Goal: Task Accomplishment & Management: Manage account settings

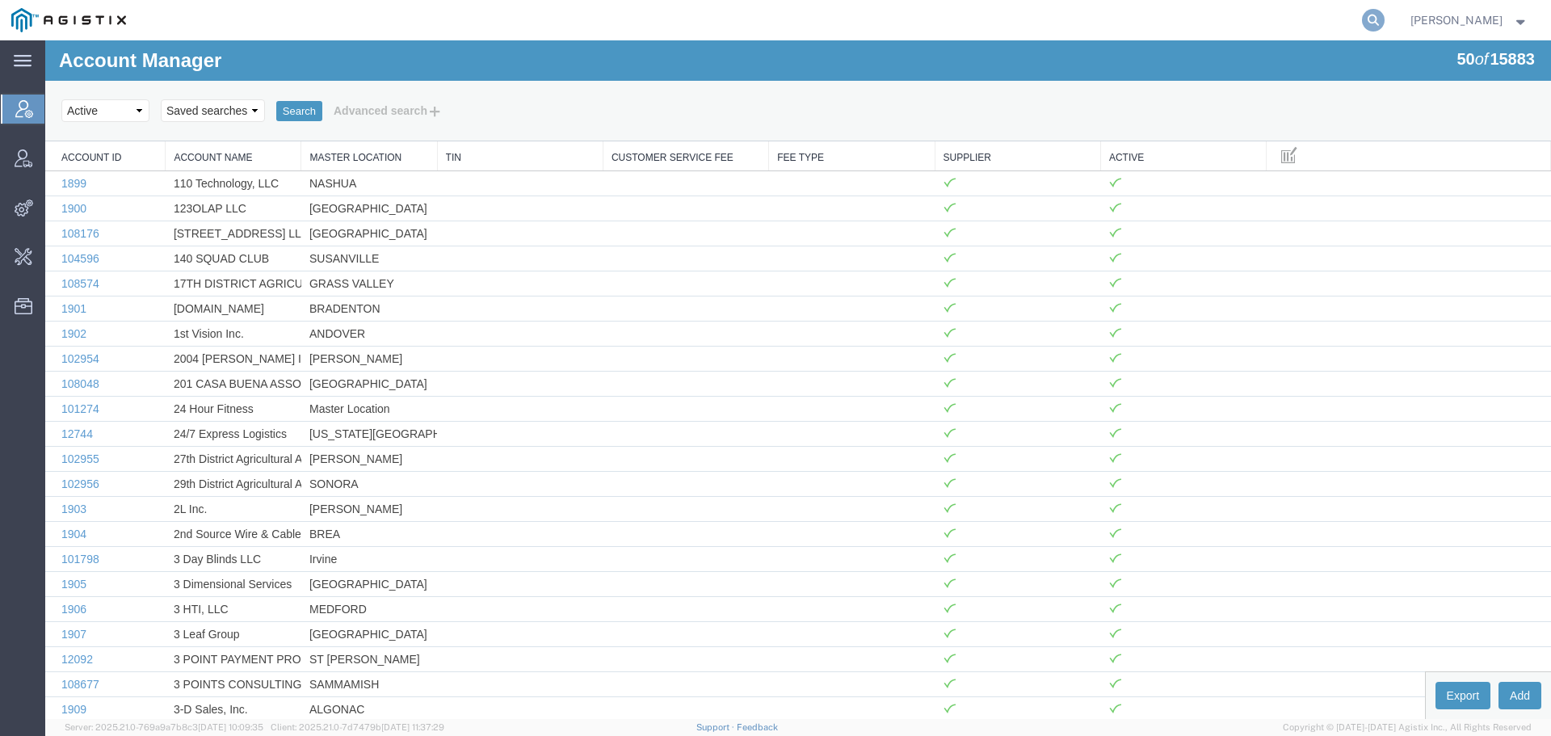
click at [1384, 16] on icon at bounding box center [1373, 20] width 23 height 23
type input "offline@syneos"
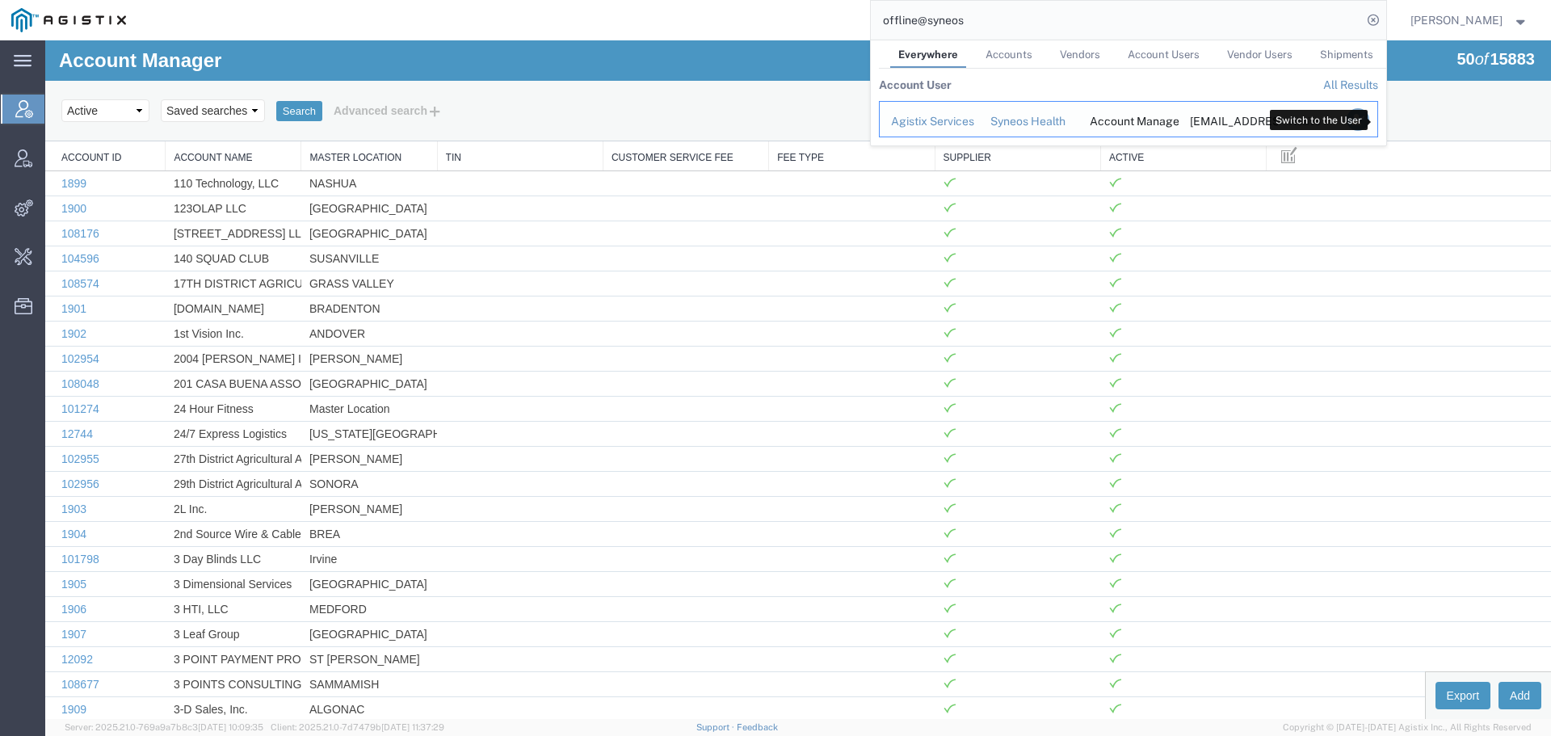
click at [1368, 123] on icon "Search Results" at bounding box center [1357, 119] width 23 height 23
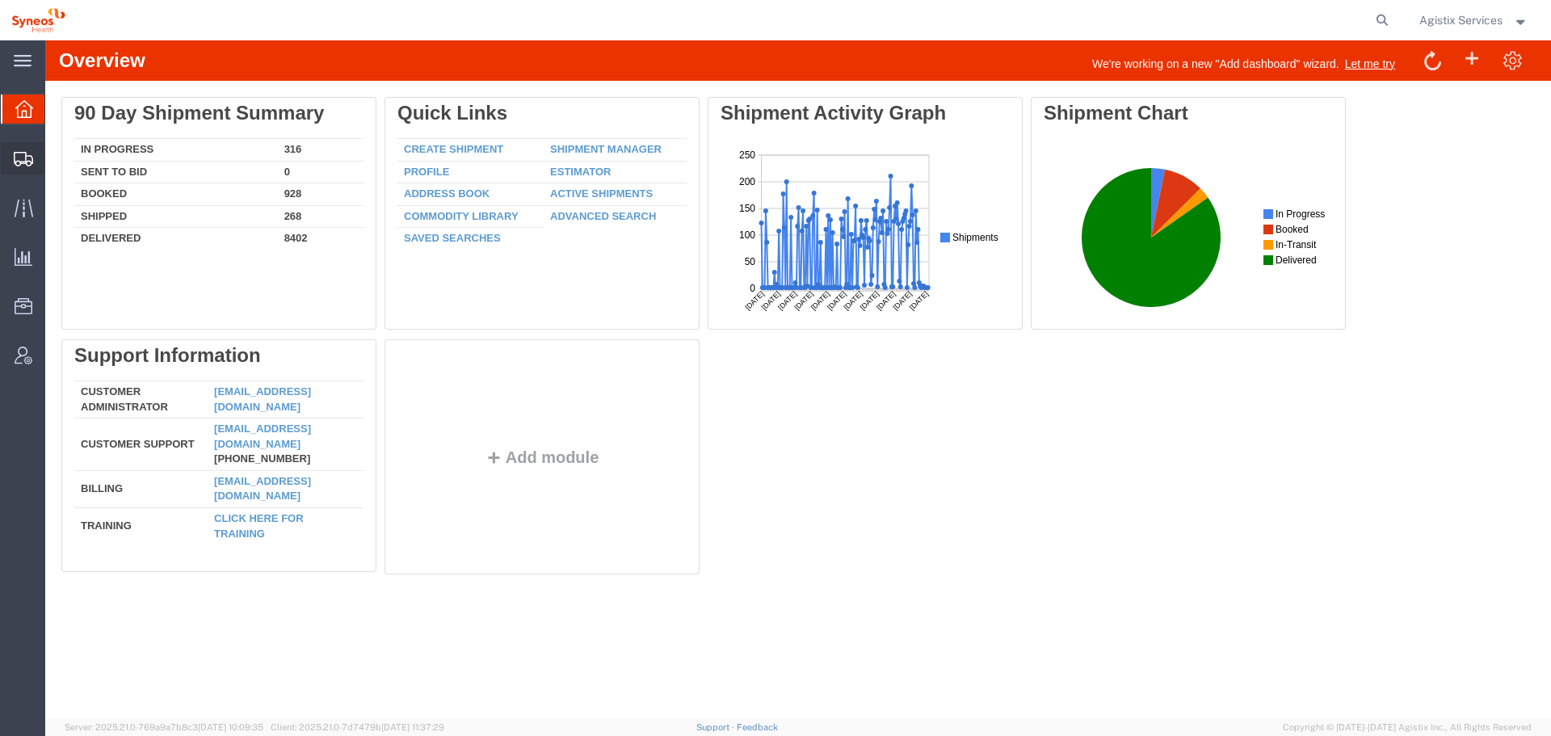
click at [0, 0] on span "Shipment Manager" at bounding box center [0, 0] width 0 height 0
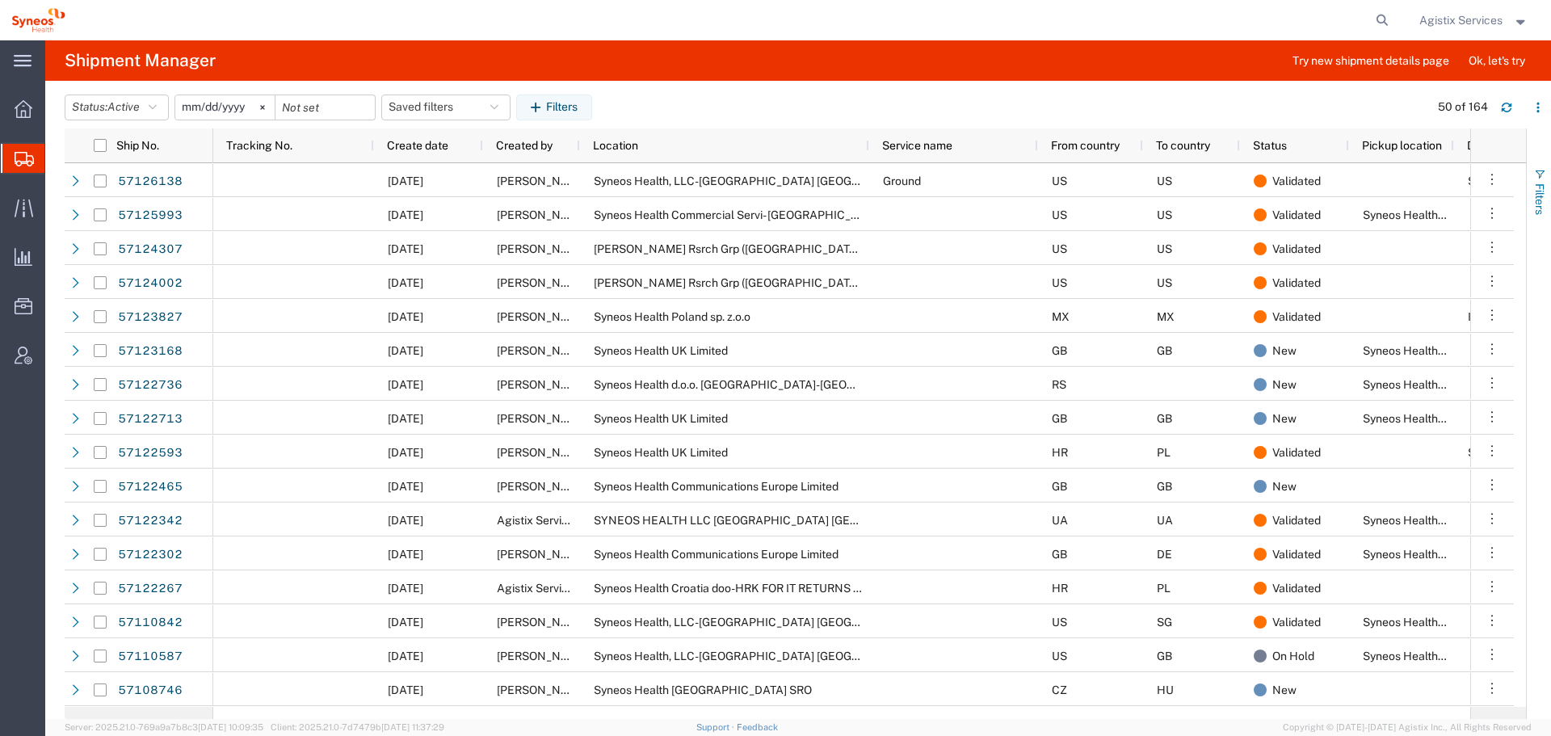
click at [1544, 181] on button "Filters" at bounding box center [1539, 191] width 24 height 87
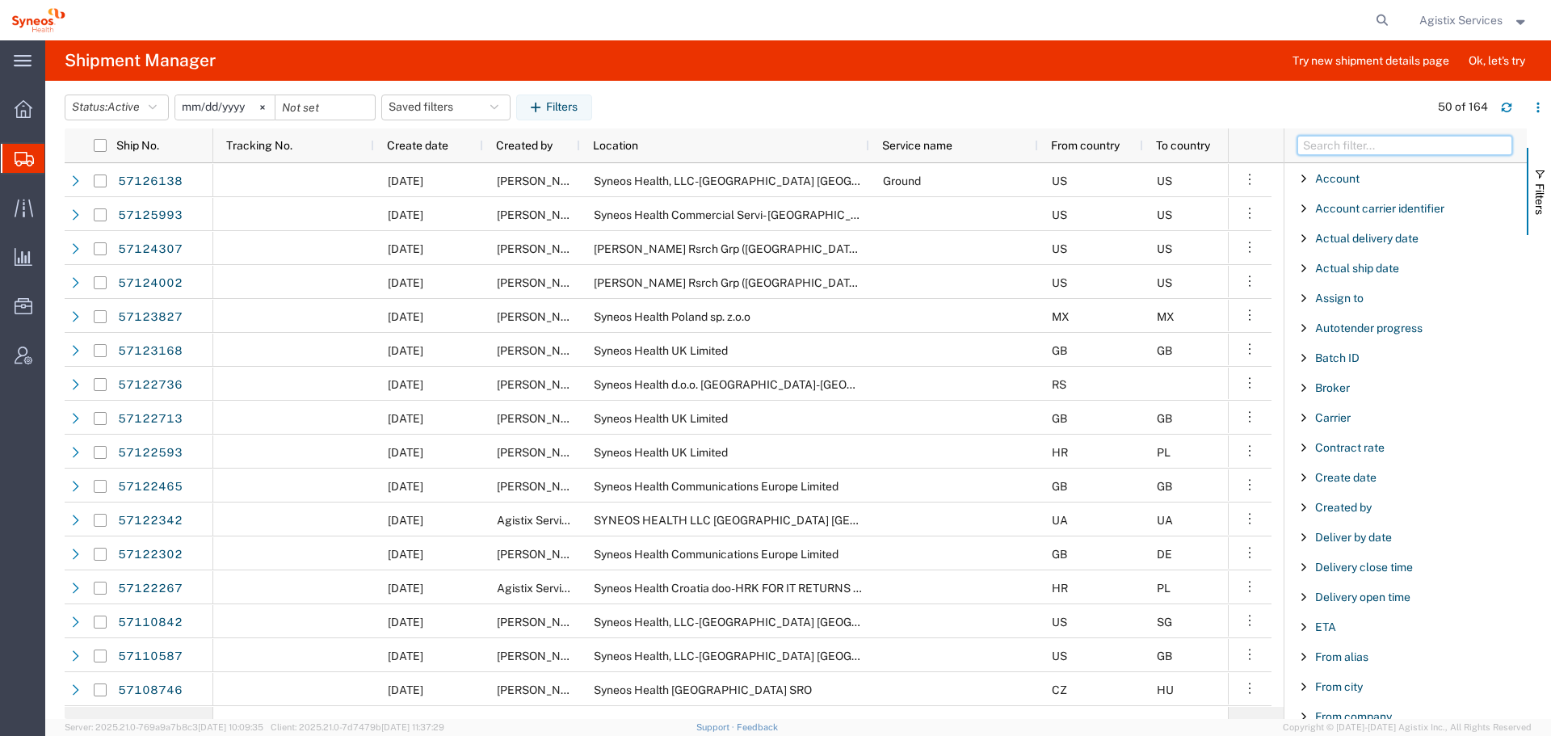
click at [1400, 144] on input "Filter Columns Input" at bounding box center [1404, 145] width 215 height 19
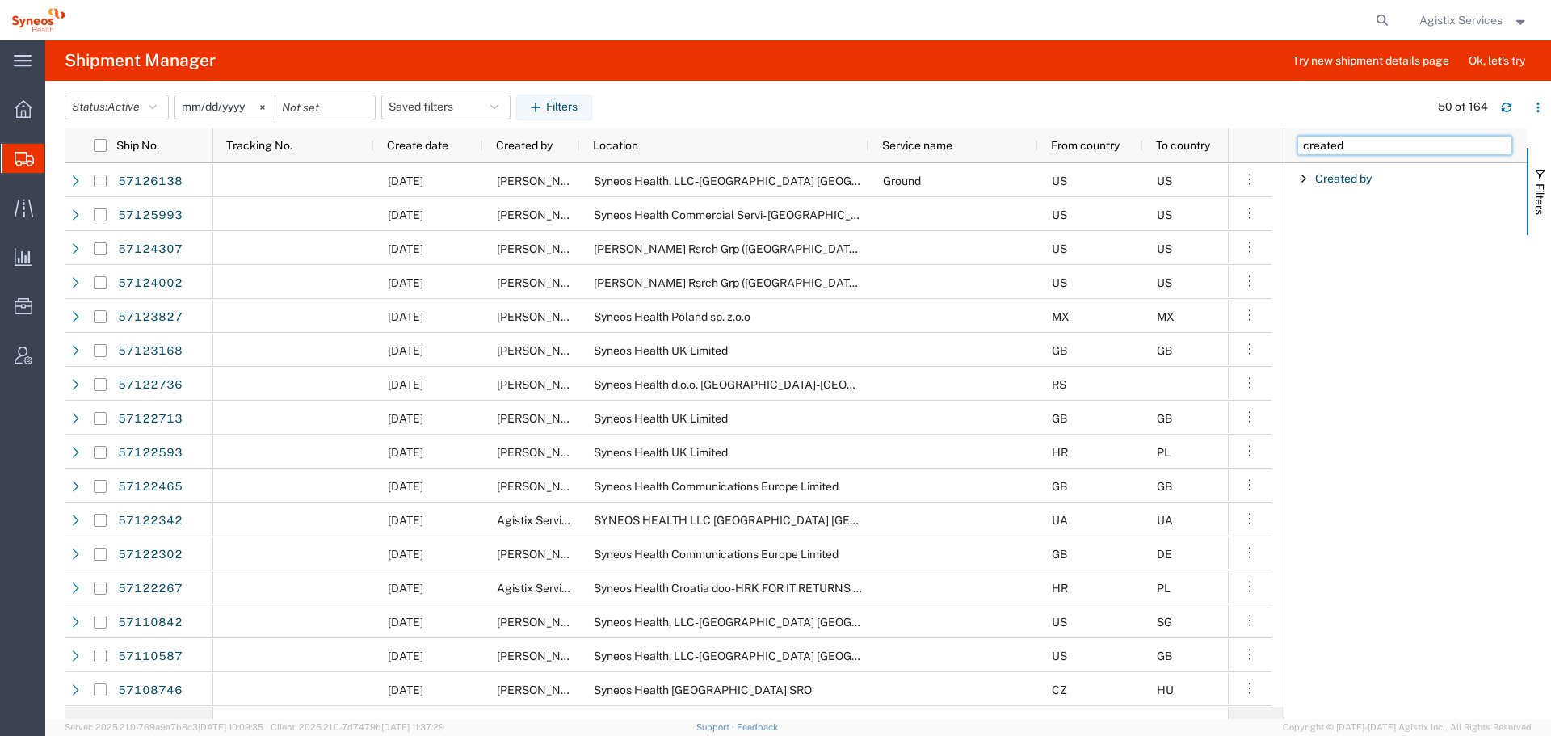
type input "created"
click at [1297, 181] on span "Filter List 1 Filters" at bounding box center [1303, 178] width 13 height 13
click at [1332, 251] on input "Filter Value" at bounding box center [1411, 246] width 212 height 19
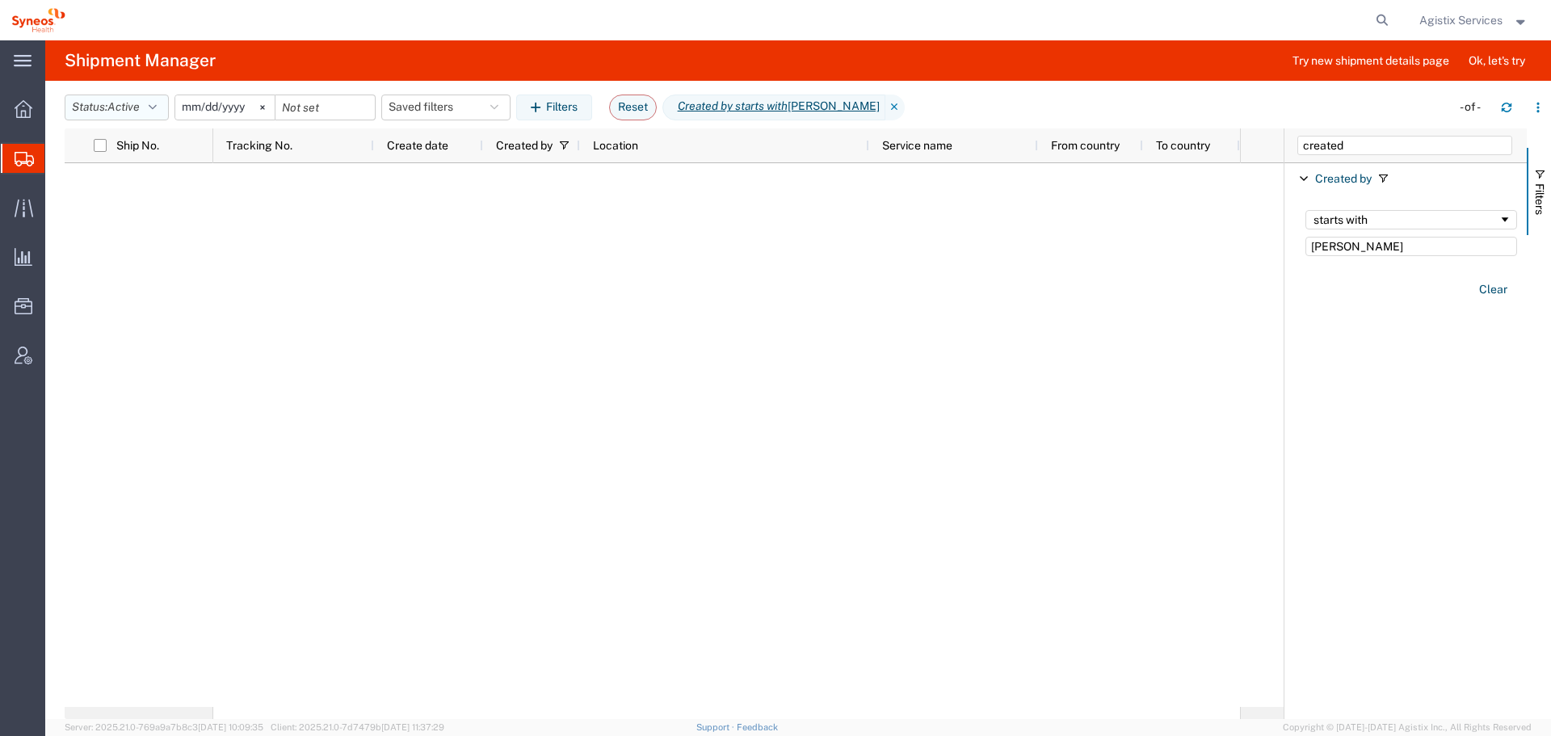
type input "jessie"
click at [97, 114] on button "Status: Active" at bounding box center [117, 108] width 104 height 26
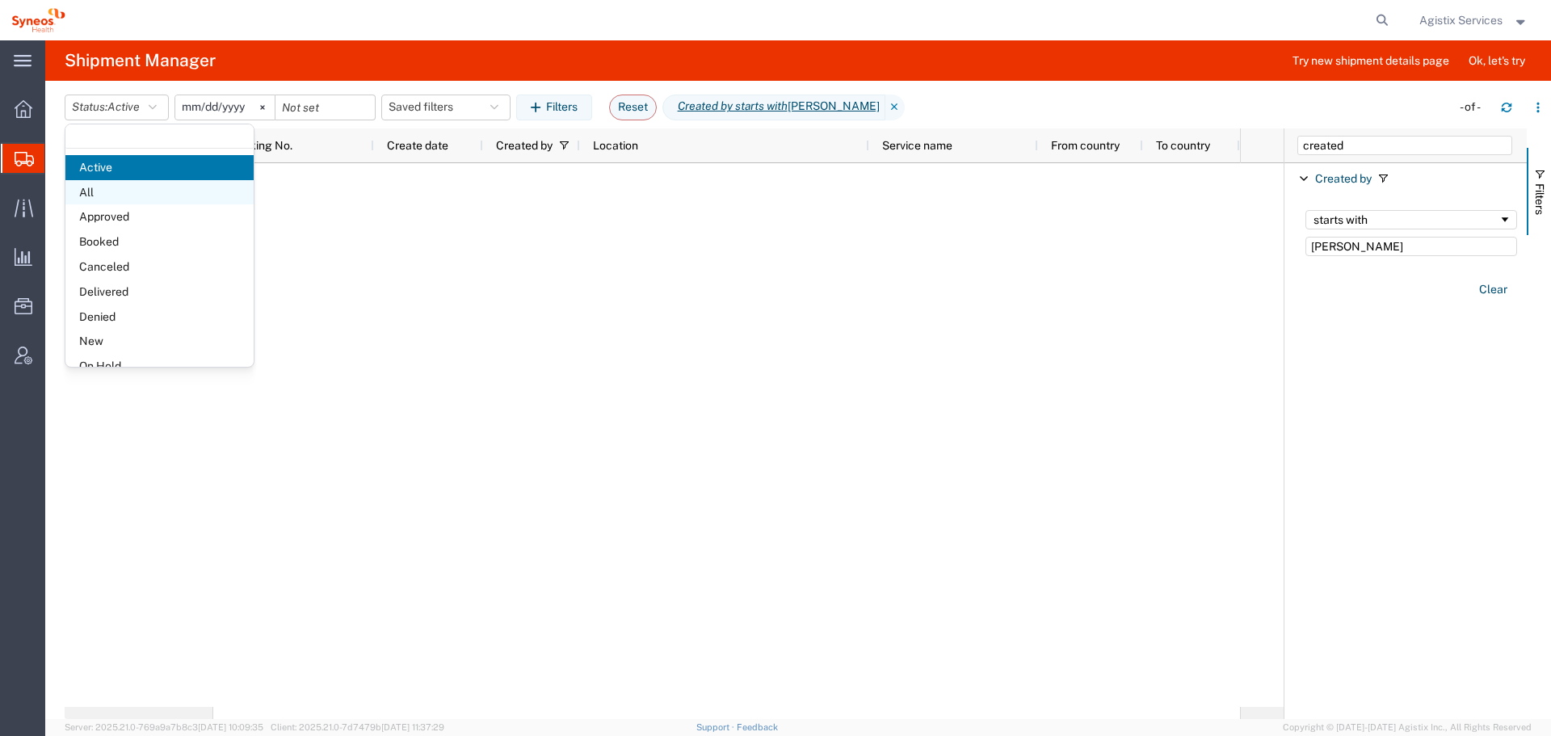
click at [124, 193] on span "All" at bounding box center [159, 192] width 188 height 25
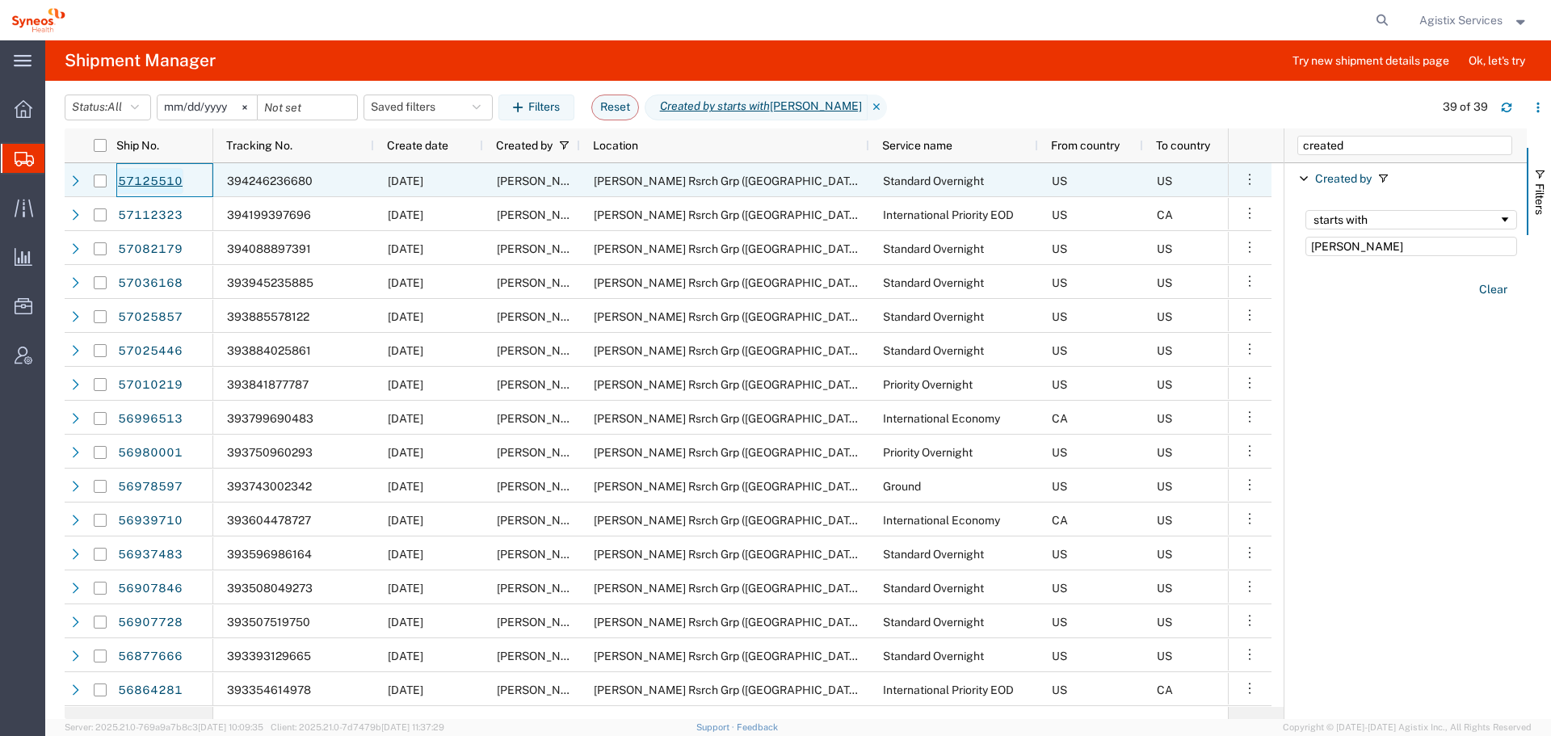
click at [155, 179] on link "57125510" at bounding box center [150, 181] width 66 height 26
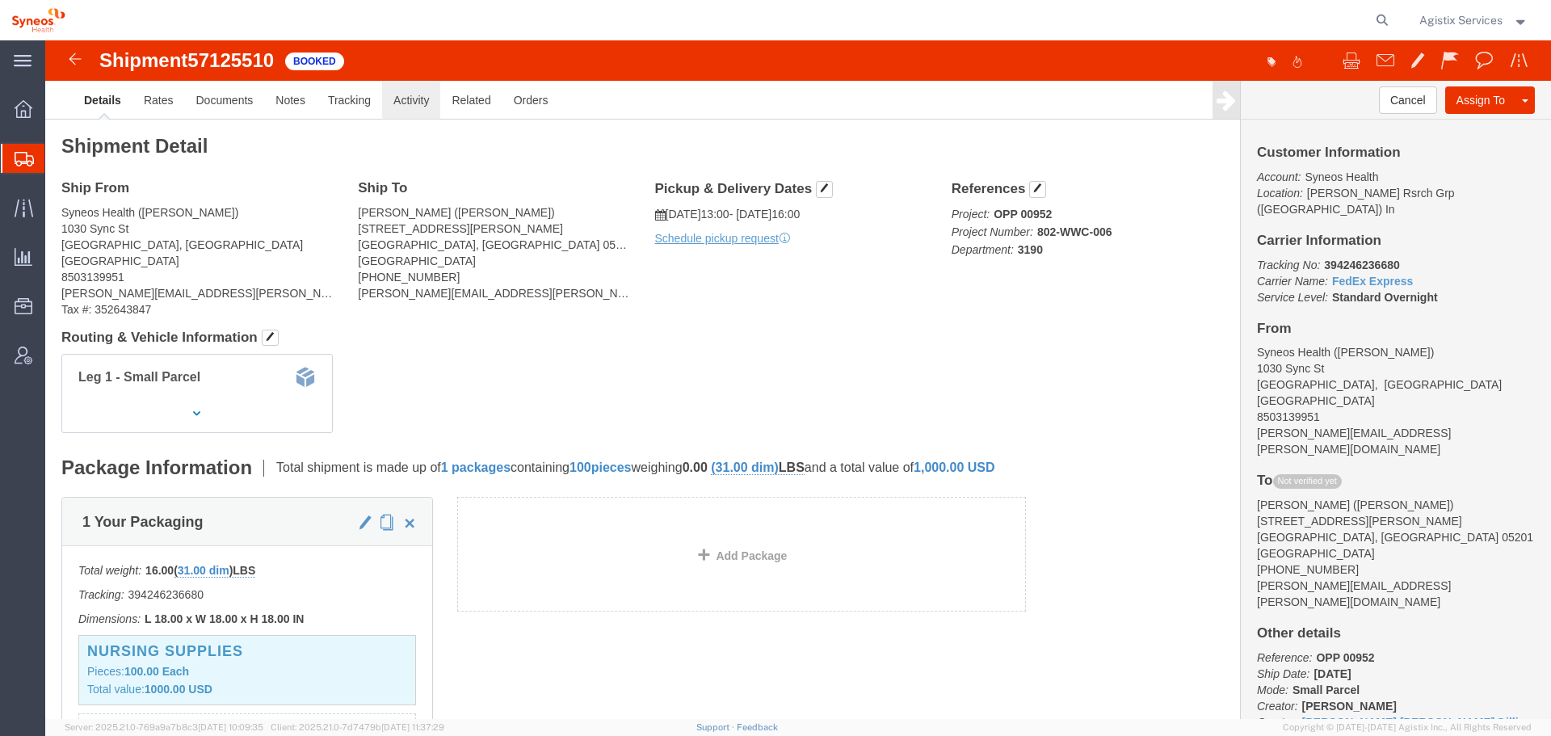
click link "Activity"
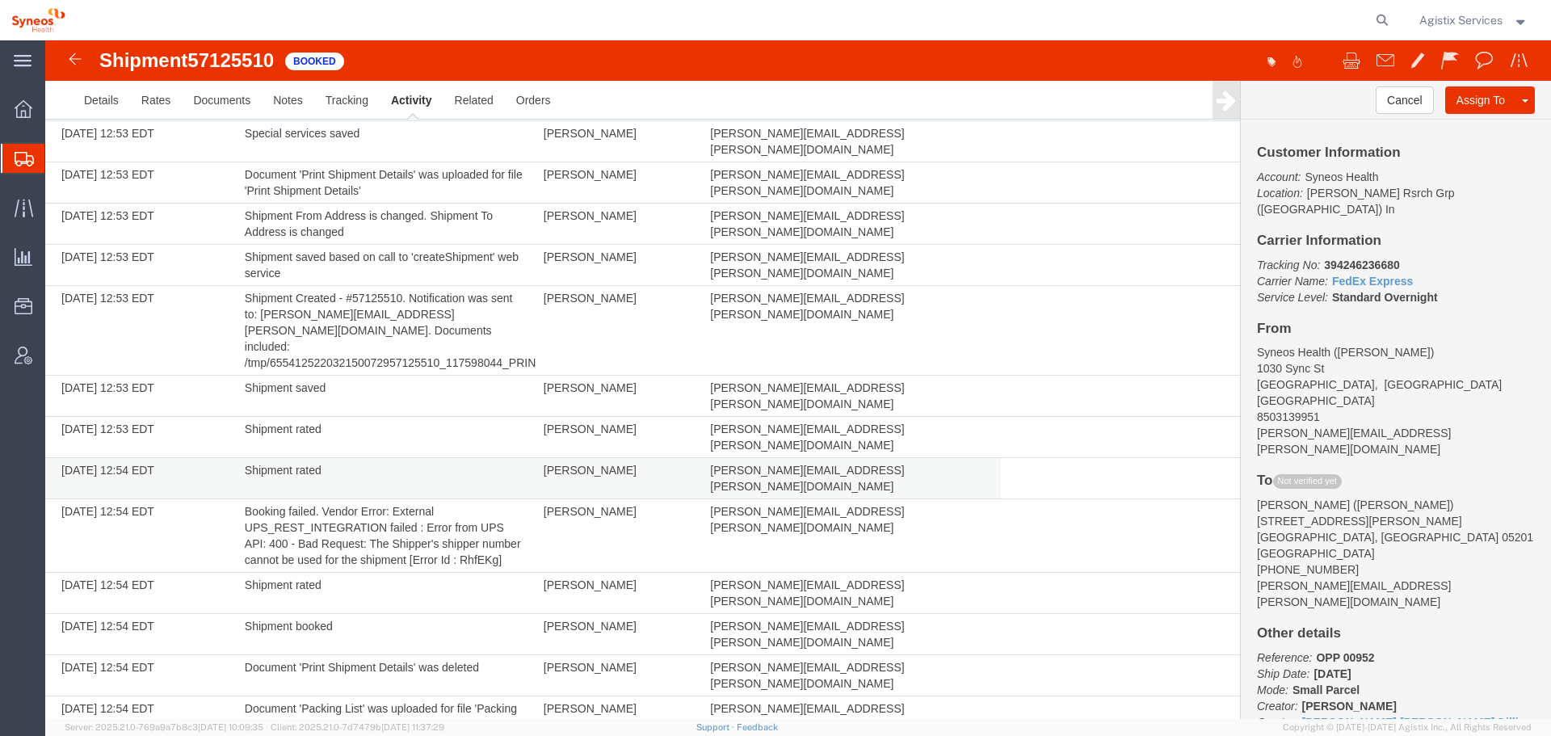
scroll to position [383, 0]
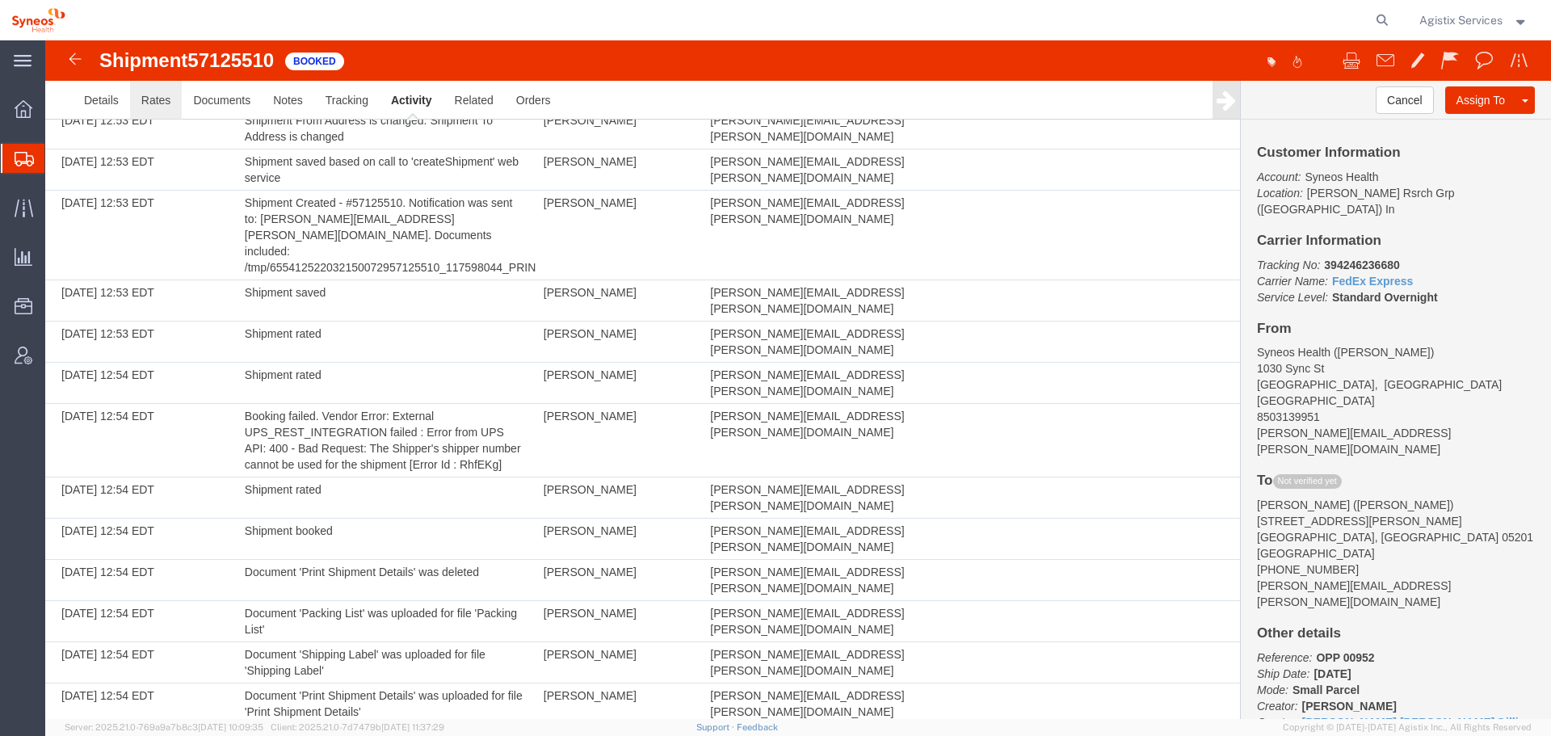
click at [151, 100] on link "Rates" at bounding box center [156, 100] width 53 height 39
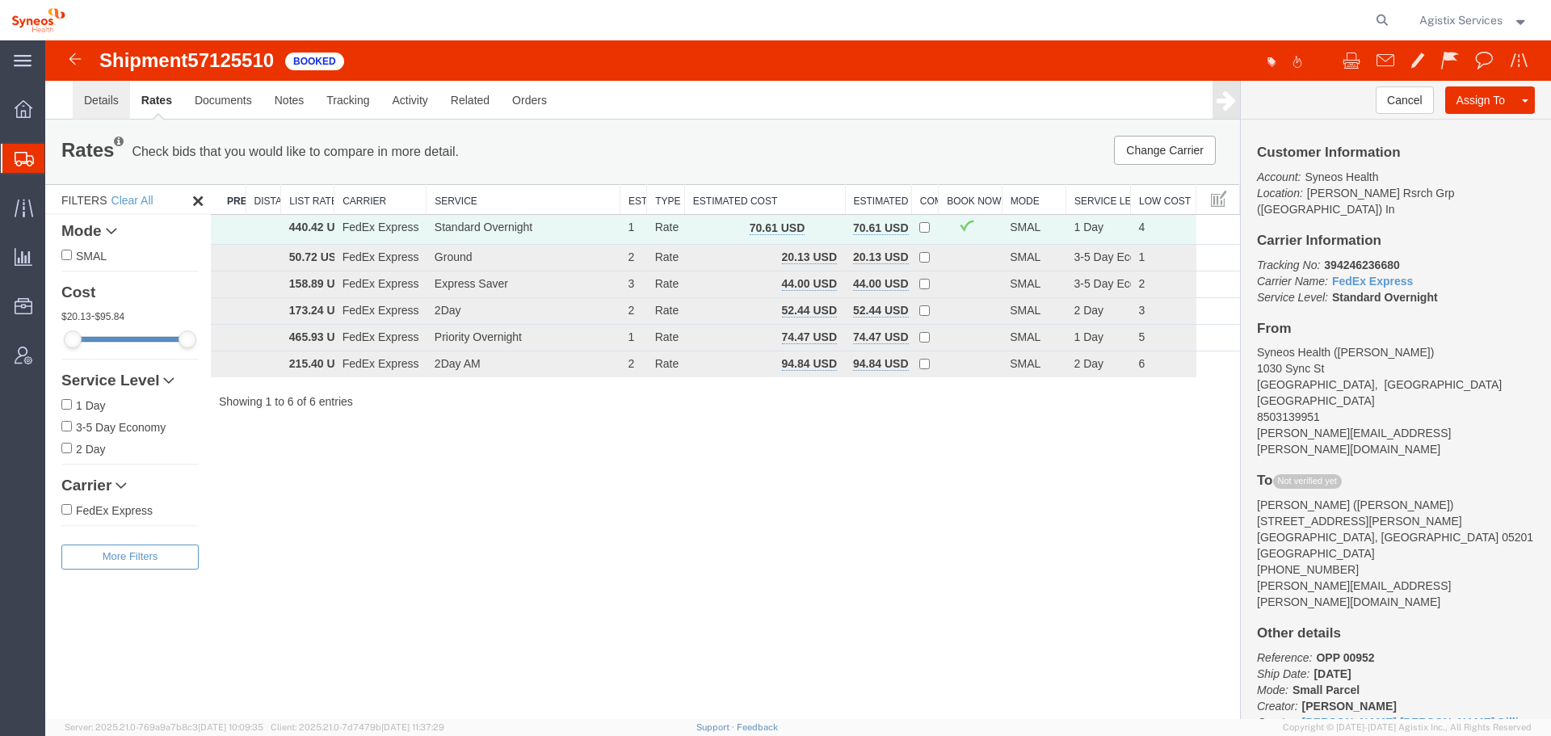
click at [111, 103] on link "Details" at bounding box center [101, 100] width 57 height 39
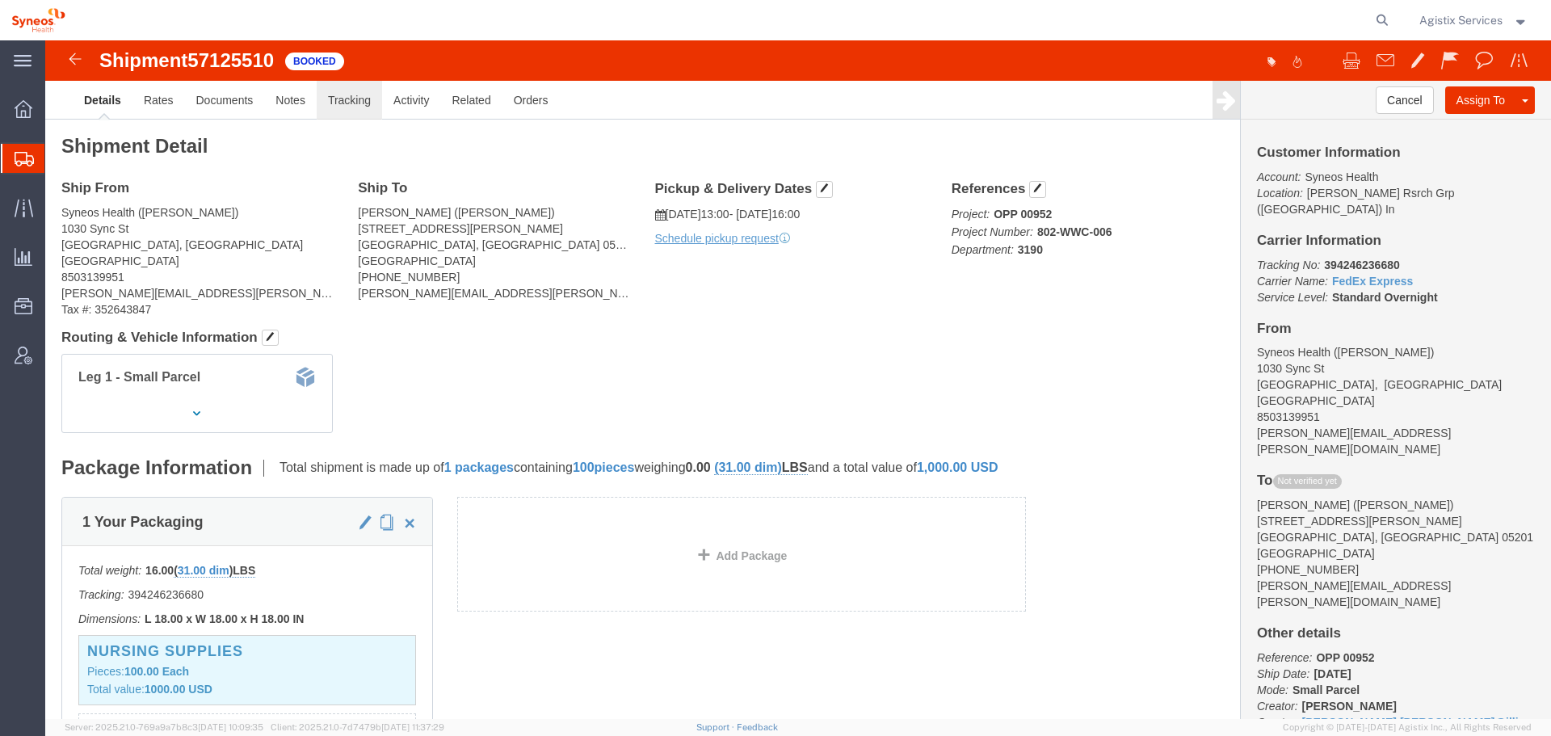
click link "Tracking"
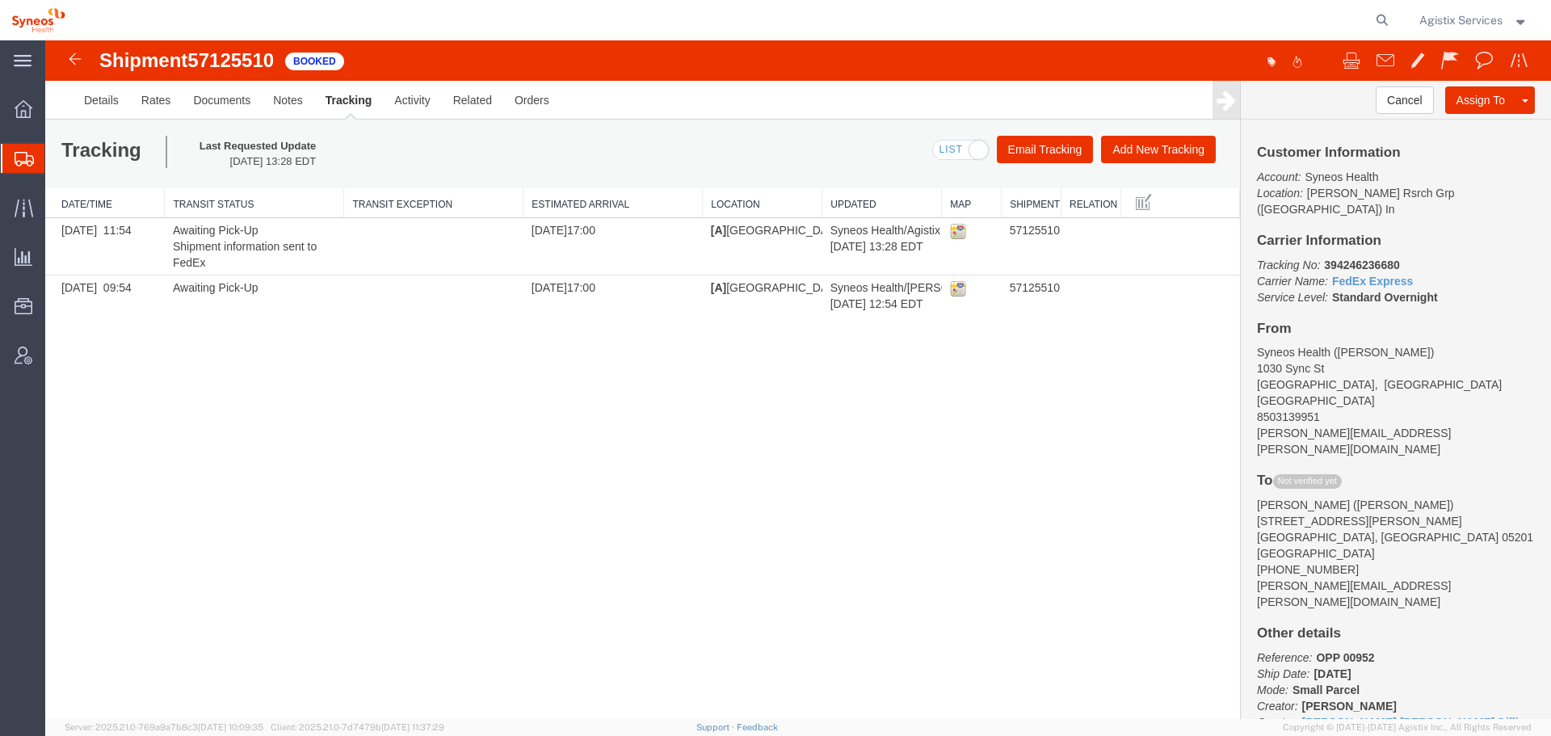
click at [242, 53] on span "57125510" at bounding box center [230, 60] width 86 height 22
copy span "57125510"
click at [217, 60] on span "57125510" at bounding box center [230, 60] width 86 height 22
click at [219, 60] on span "57125510" at bounding box center [230, 60] width 86 height 22
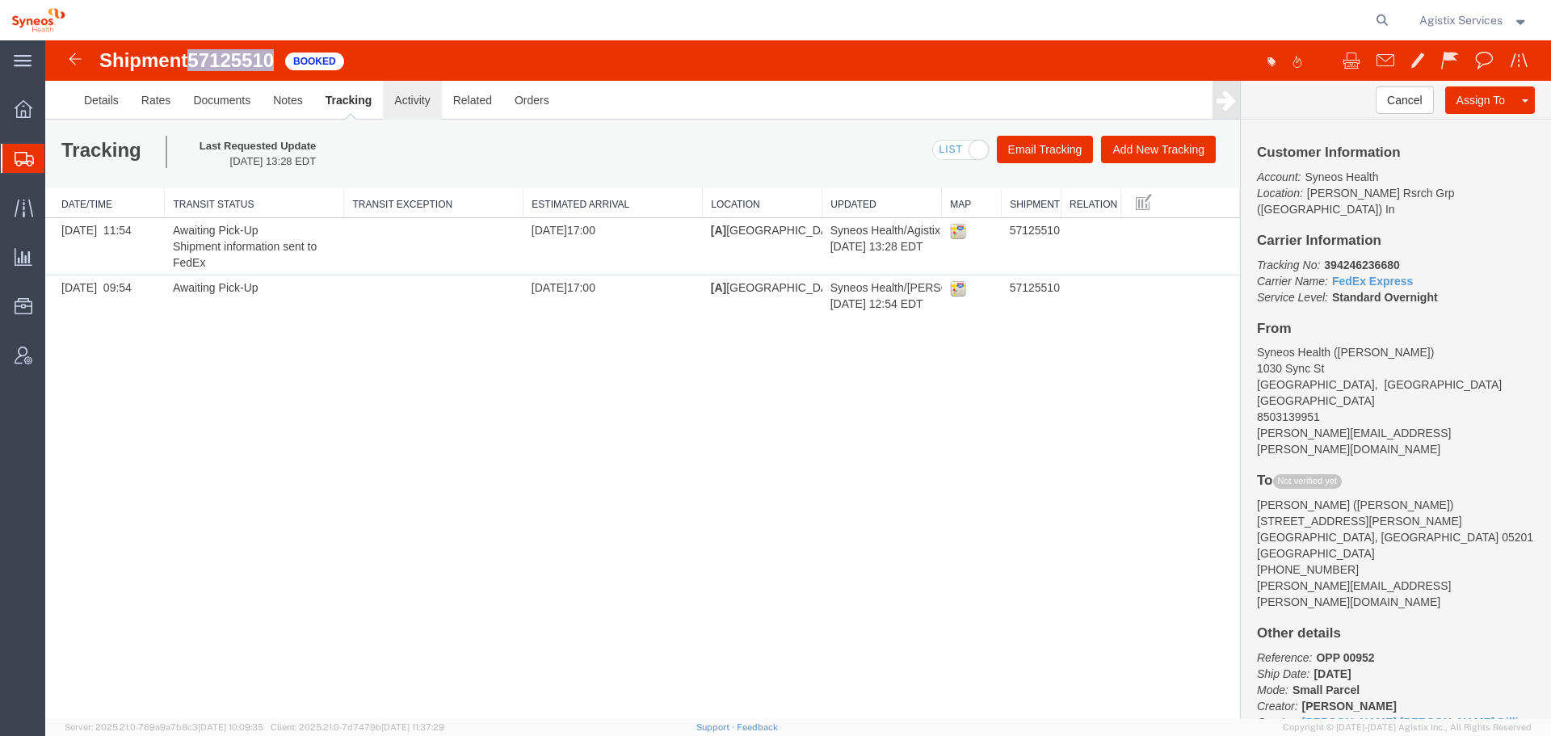
click at [426, 99] on link "Activity" at bounding box center [412, 100] width 58 height 39
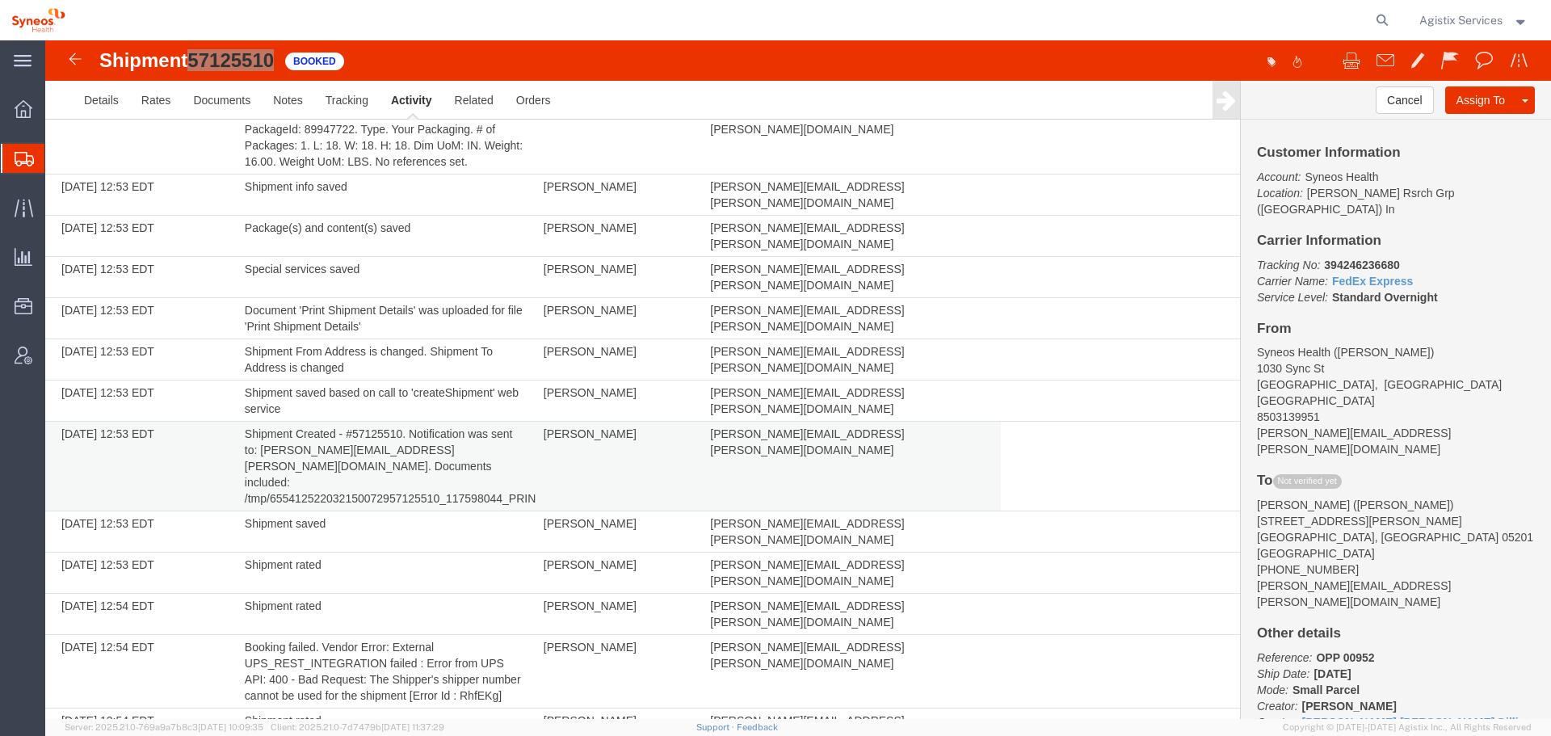
scroll to position [162, 0]
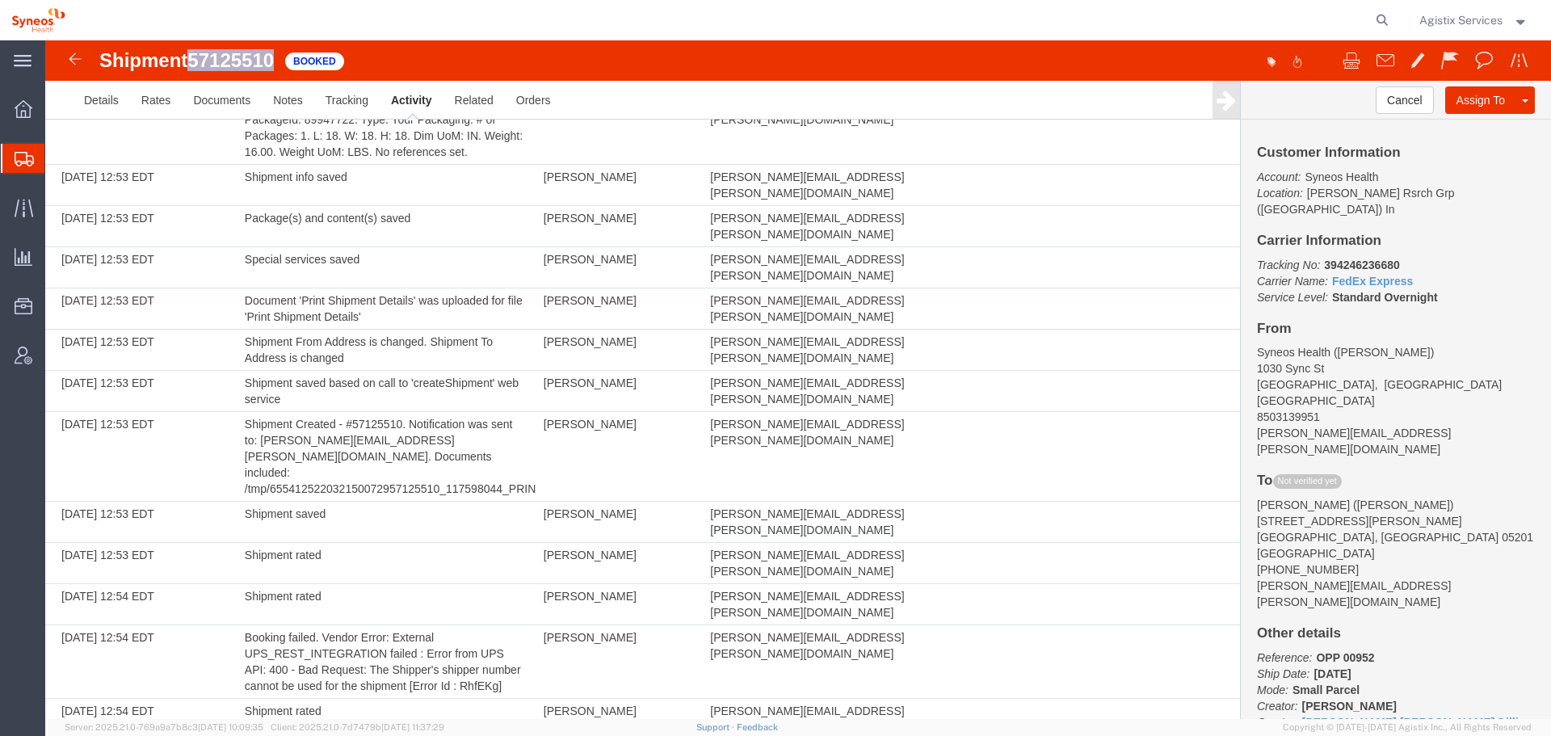
click at [224, 53] on span "57125510" at bounding box center [230, 60] width 86 height 22
click at [56, 355] on span "Account Admin" at bounding box center [49, 355] width 11 height 32
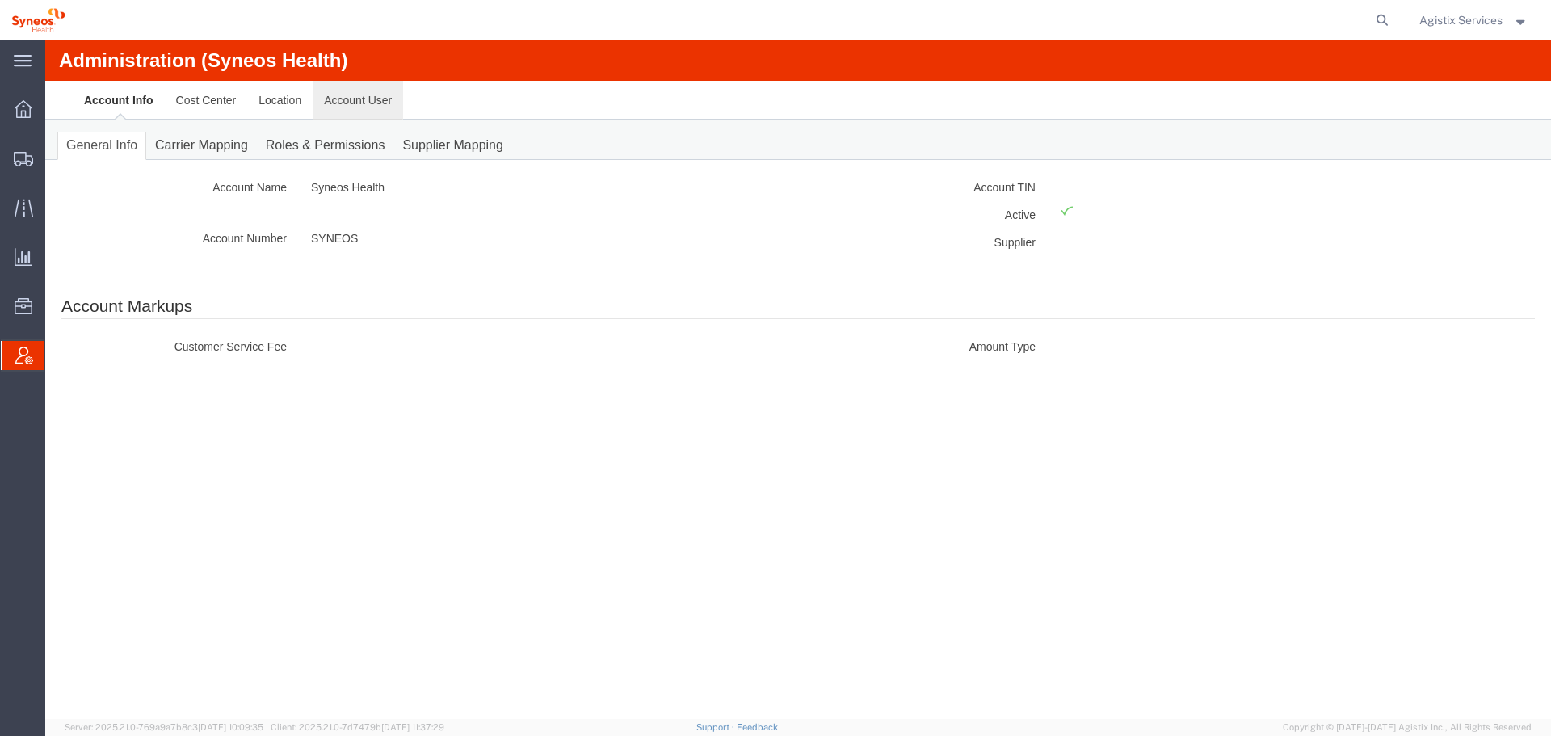
click at [351, 102] on link "Account User" at bounding box center [358, 100] width 90 height 39
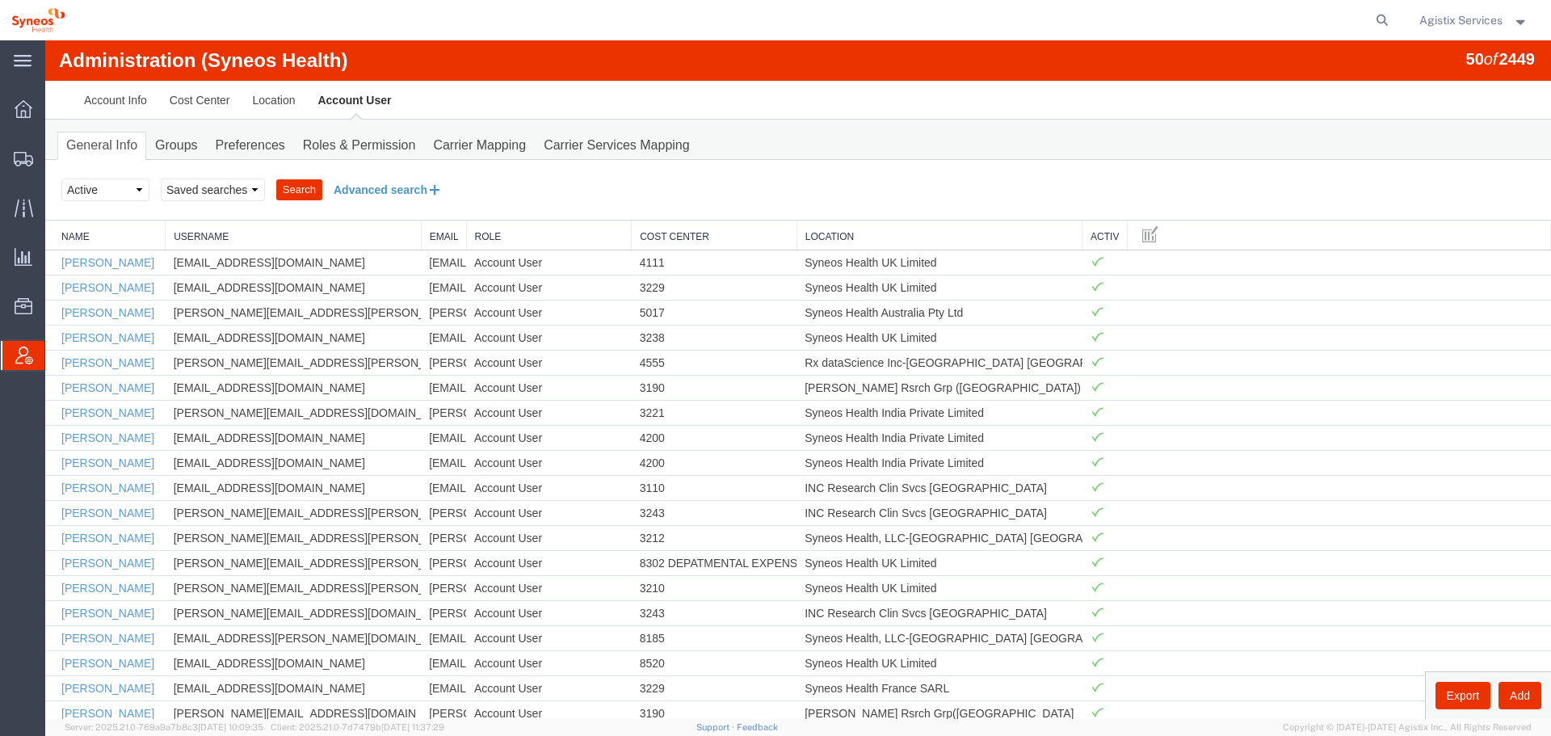
click at [373, 191] on button "Advanced search" at bounding box center [388, 189] width 132 height 27
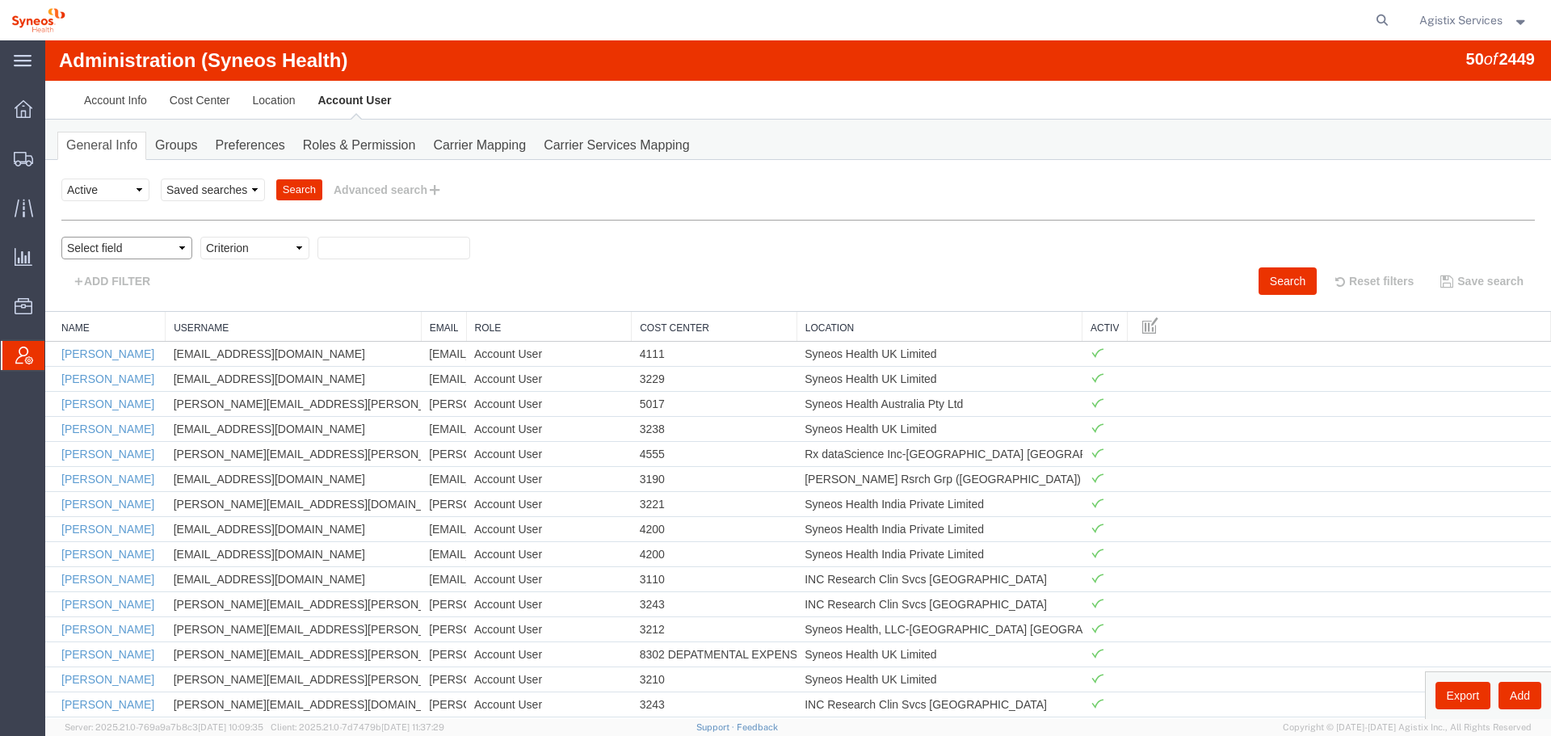
drag, startPoint x: 111, startPoint y: 246, endPoint x: 132, endPoint y: 252, distance: 22.5
click at [111, 246] on select "Select field Cost Center Email Location Name Role Username" at bounding box center [126, 248] width 131 height 23
select select "personName"
click at [61, 237] on select "Select field Cost Center Email Location Name Role Username" at bounding box center [126, 248] width 131 height 23
drag, startPoint x: 256, startPoint y: 242, endPoint x: 257, endPoint y: 258, distance: 16.2
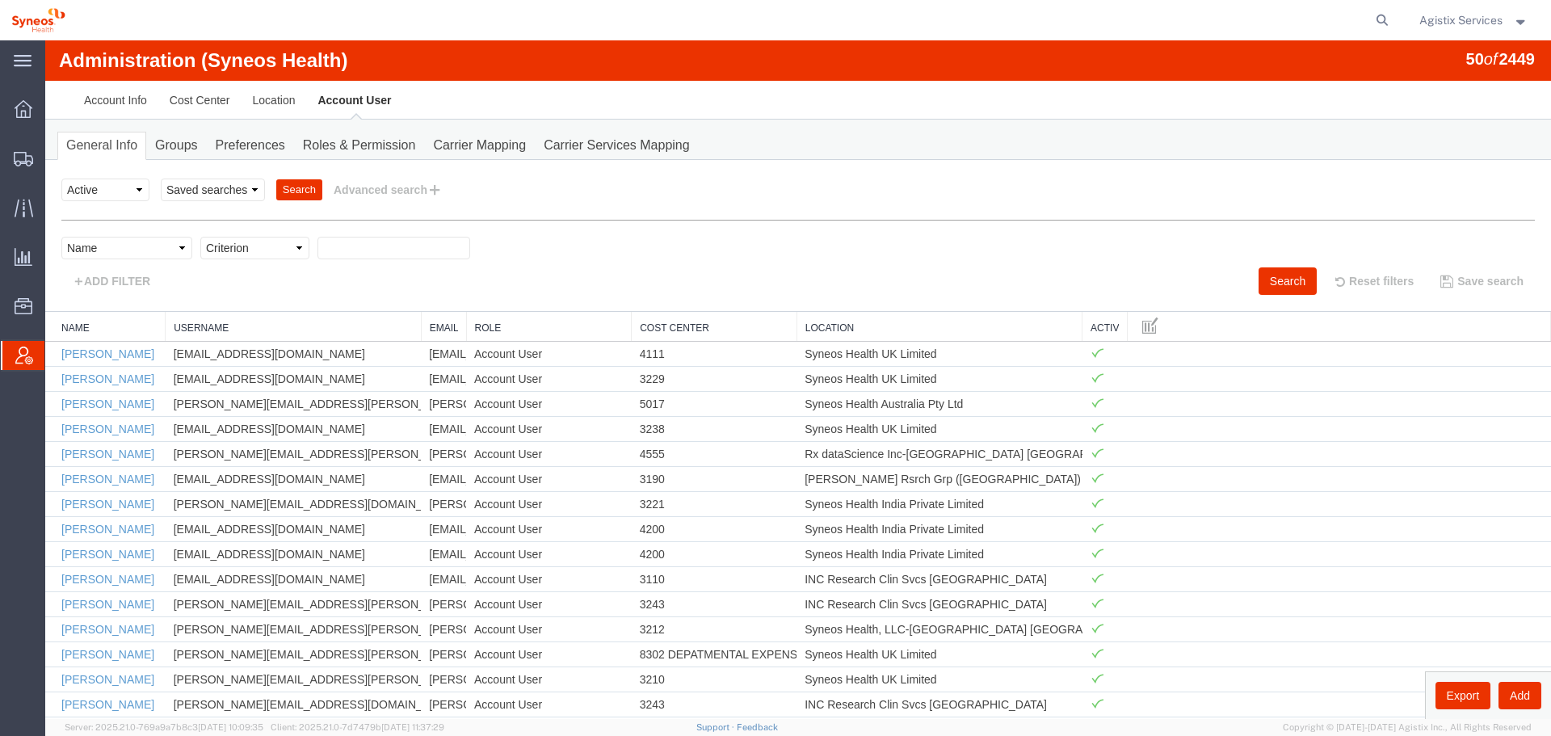
click at [256, 242] on select "Criterion contains does not contain is is blank is not blank starts with" at bounding box center [254, 248] width 109 height 23
select select "contains"
click at [200, 237] on select "Criterion contains does not contain is is blank is not blank starts with" at bounding box center [254, 248] width 109 height 23
click at [364, 255] on input "text" at bounding box center [393, 248] width 153 height 23
type input "o"
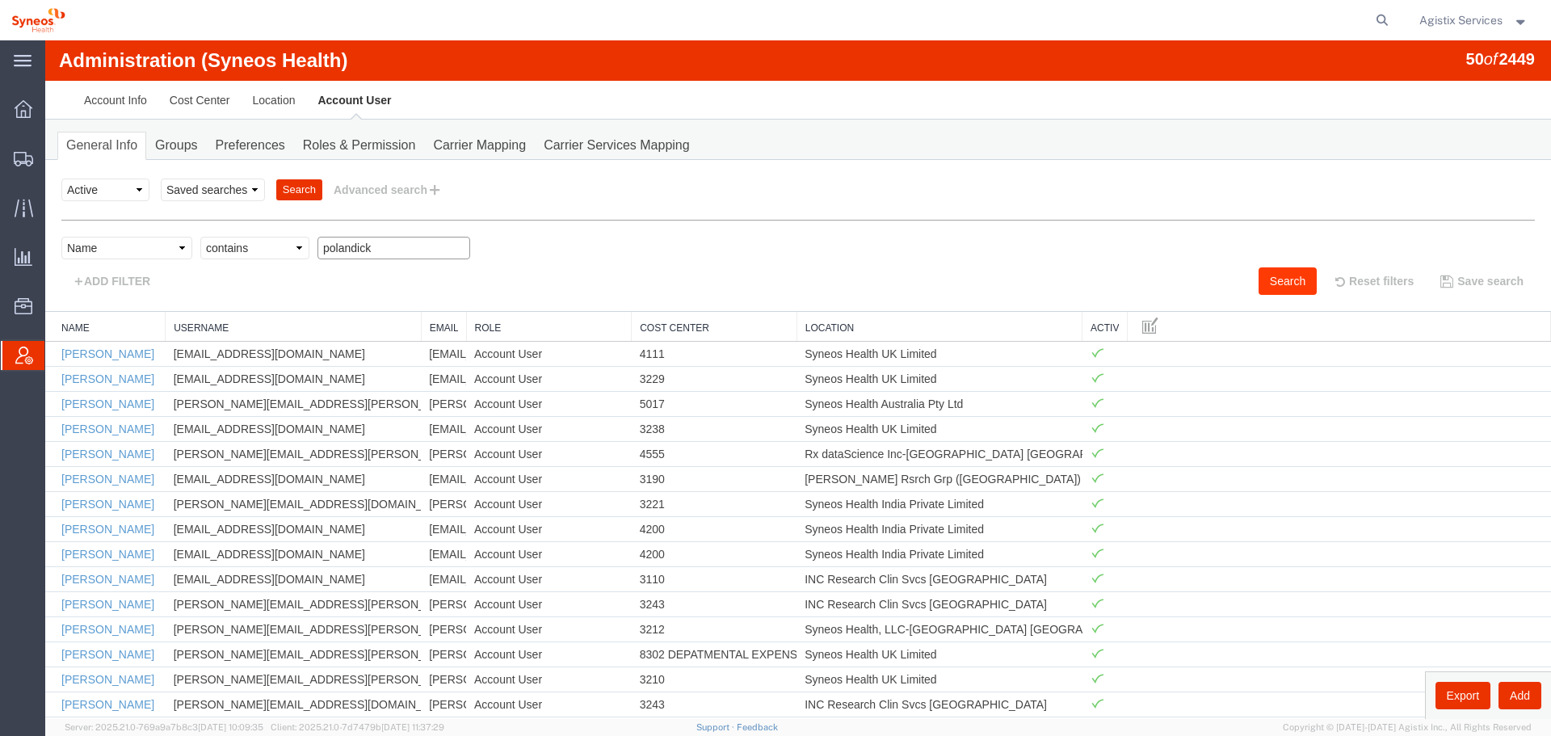
type input "polandick"
click at [1281, 272] on button "Search" at bounding box center [1287, 280] width 58 height 27
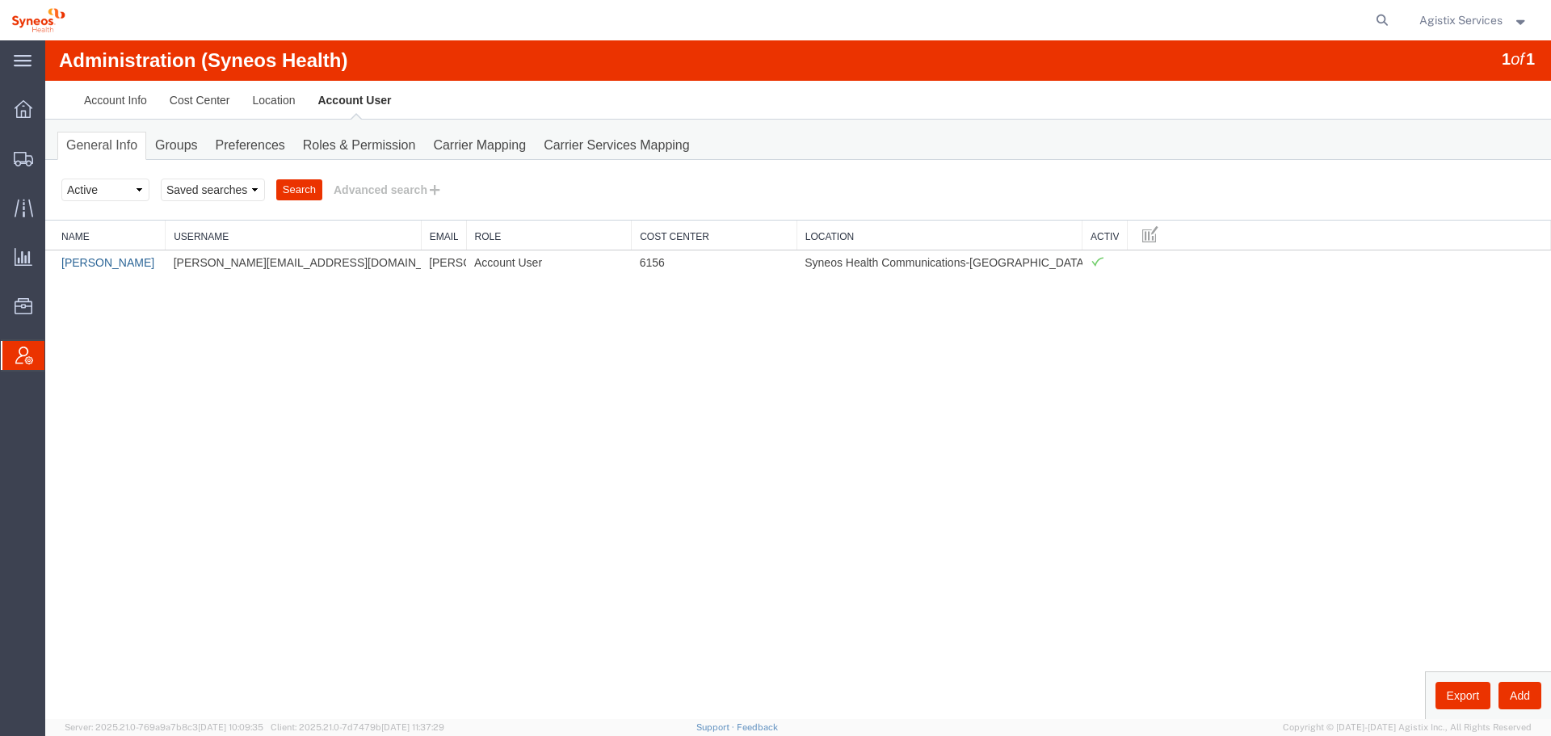
click at [107, 261] on link "John Polandick" at bounding box center [107, 262] width 93 height 13
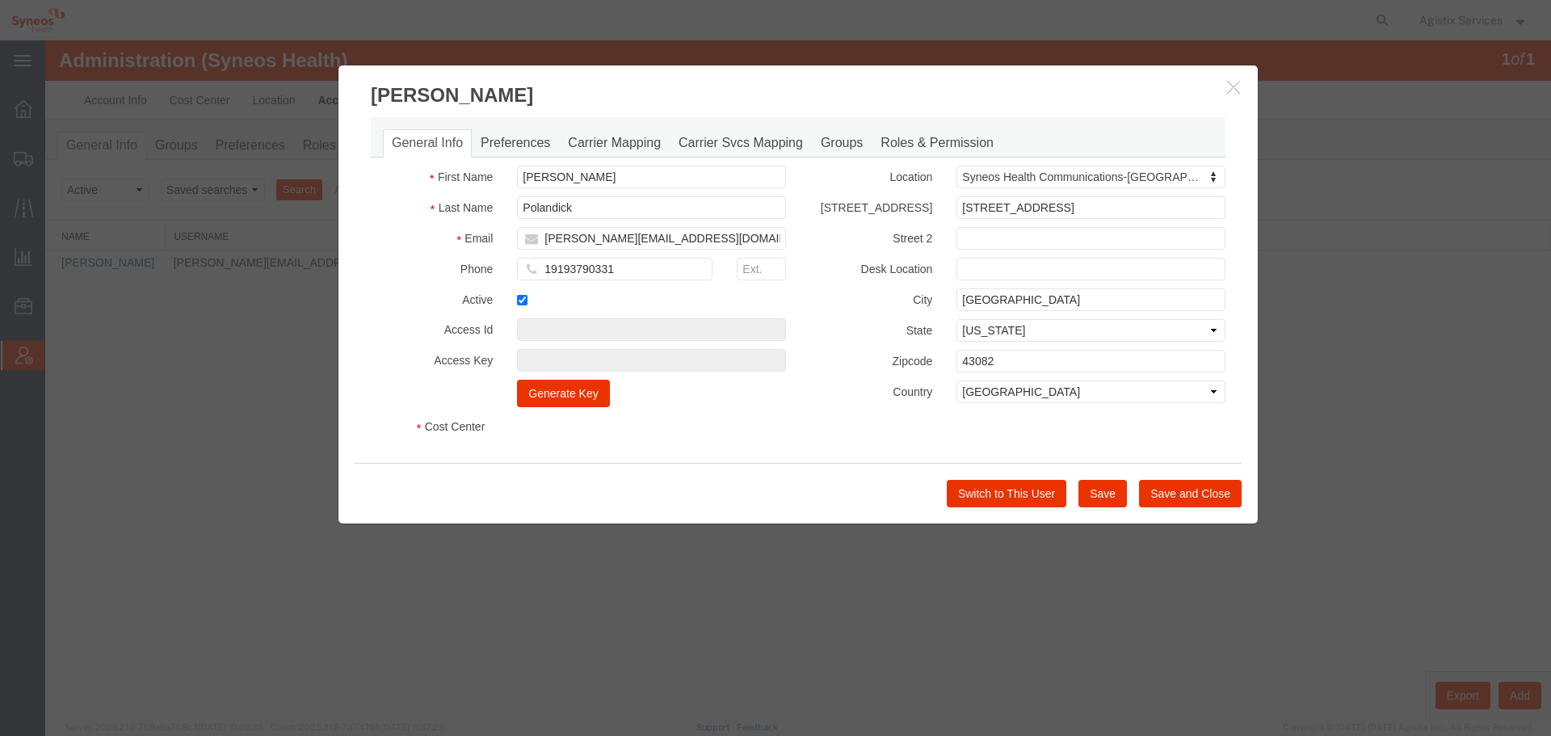
select select "DEPARTMENT"
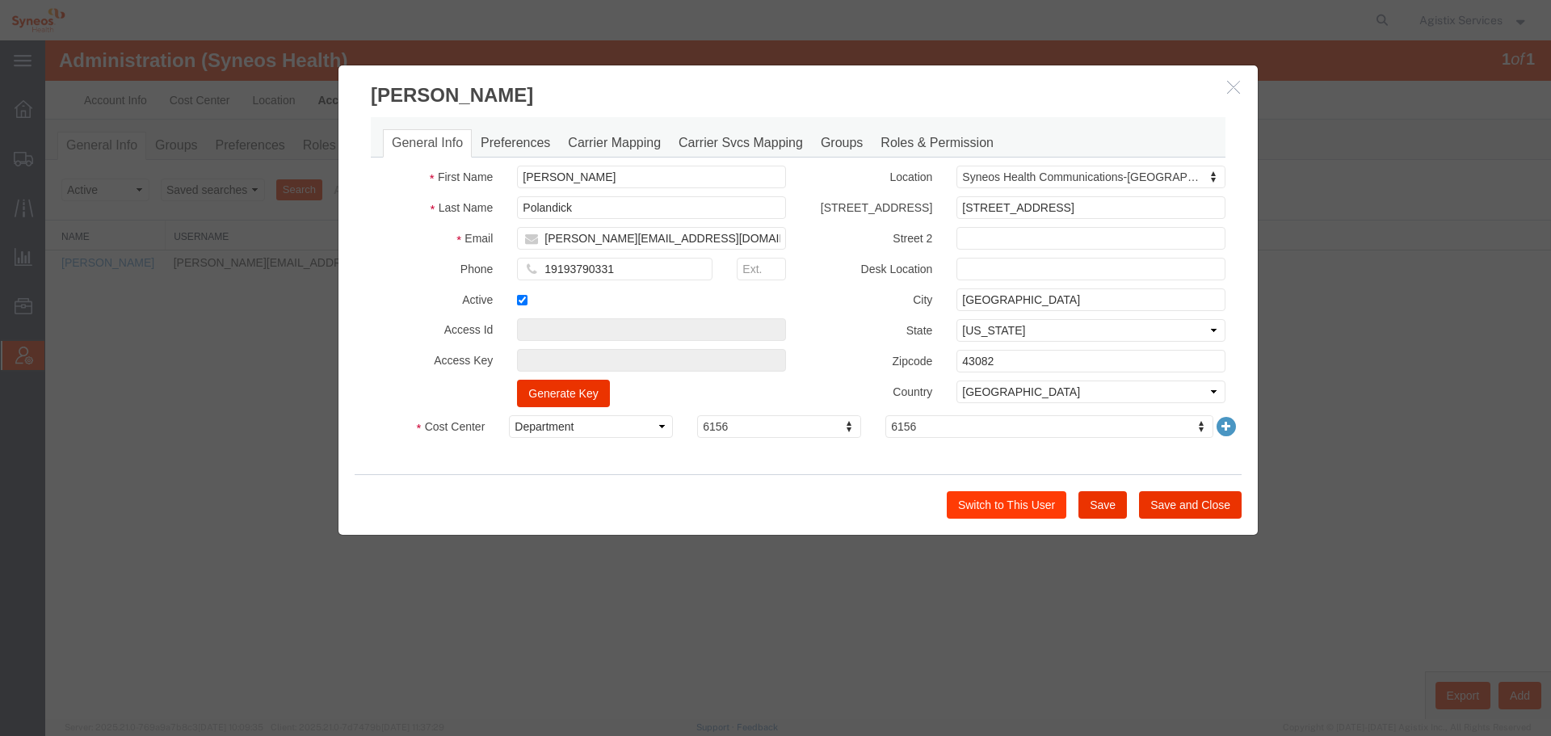
click at [1032, 483] on div "Switch to This User Save Save and Close" at bounding box center [798, 504] width 887 height 61
click at [1019, 510] on button "Switch to This User" at bounding box center [1007, 504] width 120 height 27
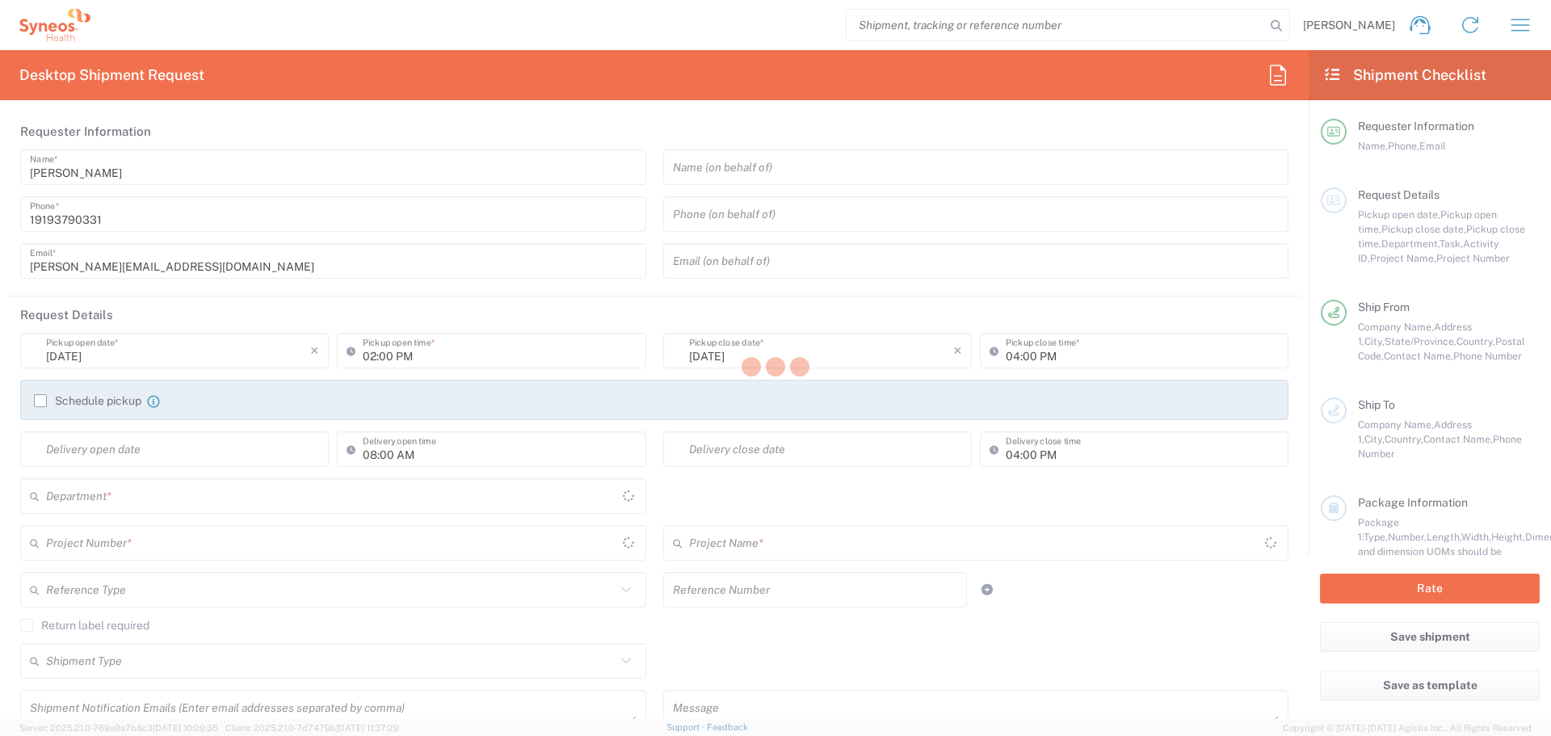
type input "[GEOGRAPHIC_DATA]"
type input "6156"
type input "Ohio"
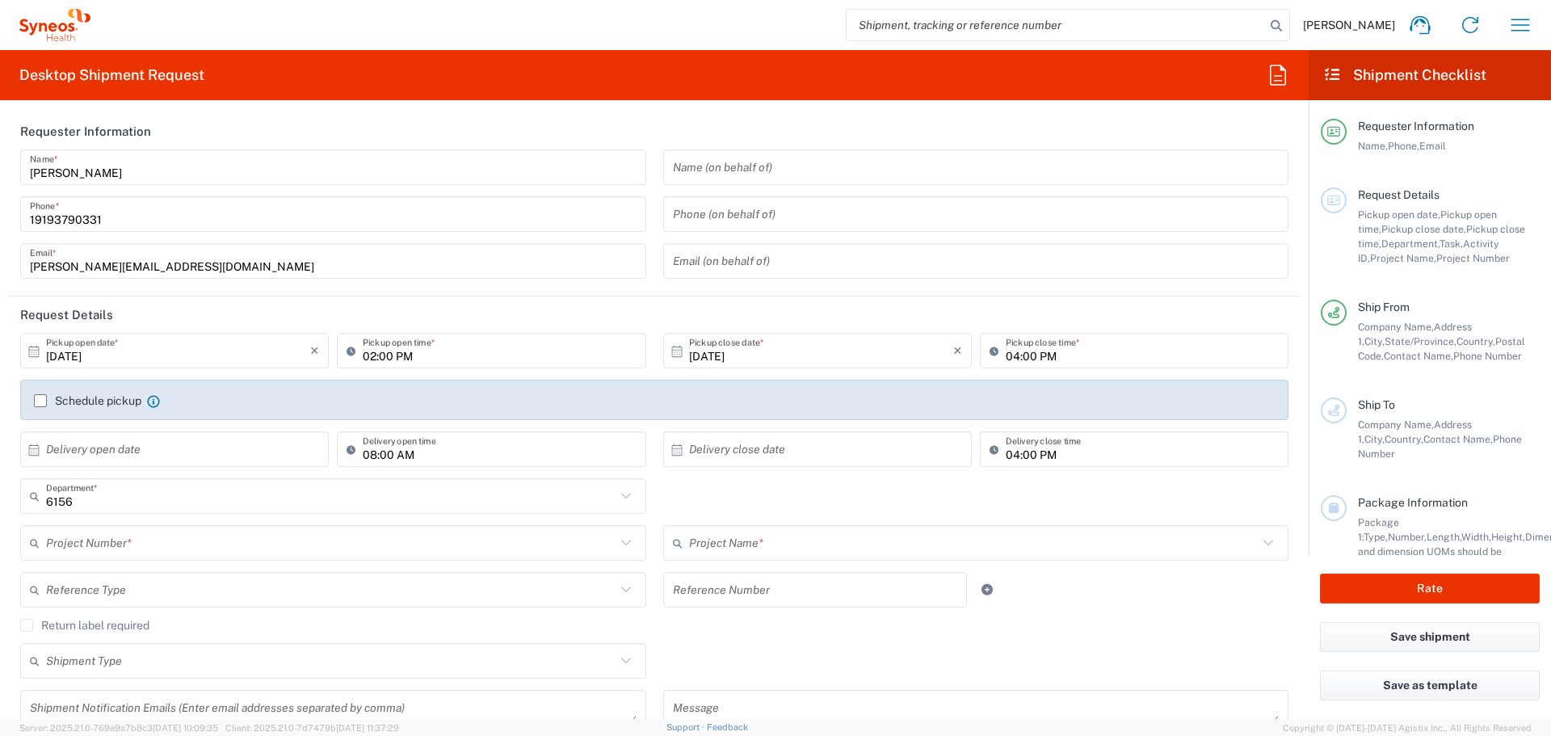
type input "Syneos Health Communications-Westerville OH"
click at [1519, 29] on icon "button" at bounding box center [1520, 25] width 26 height 26
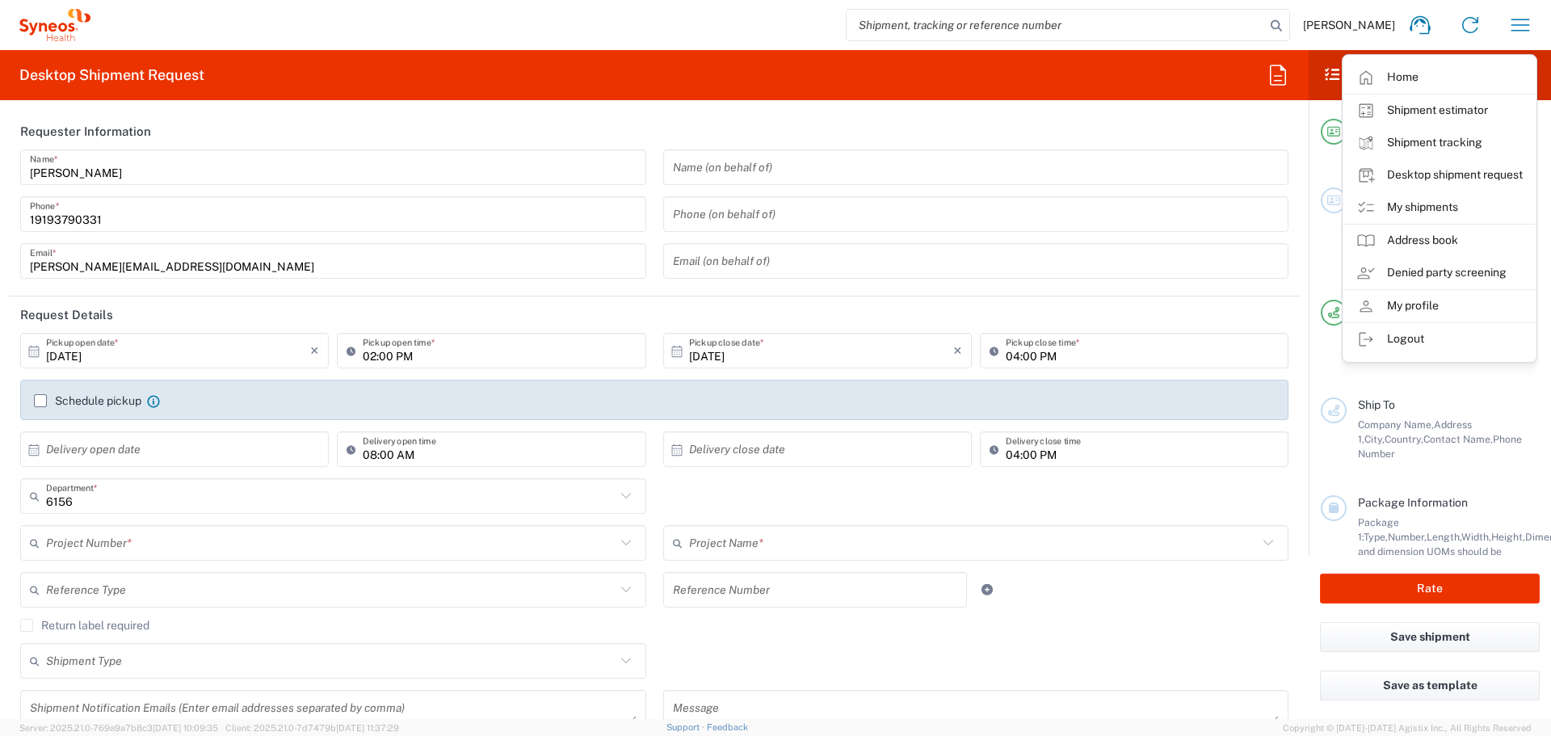
drag, startPoint x: 1440, startPoint y: 205, endPoint x: 572, endPoint y: 180, distance: 868.7
click at [1440, 205] on link "My shipments" at bounding box center [1439, 207] width 192 height 32
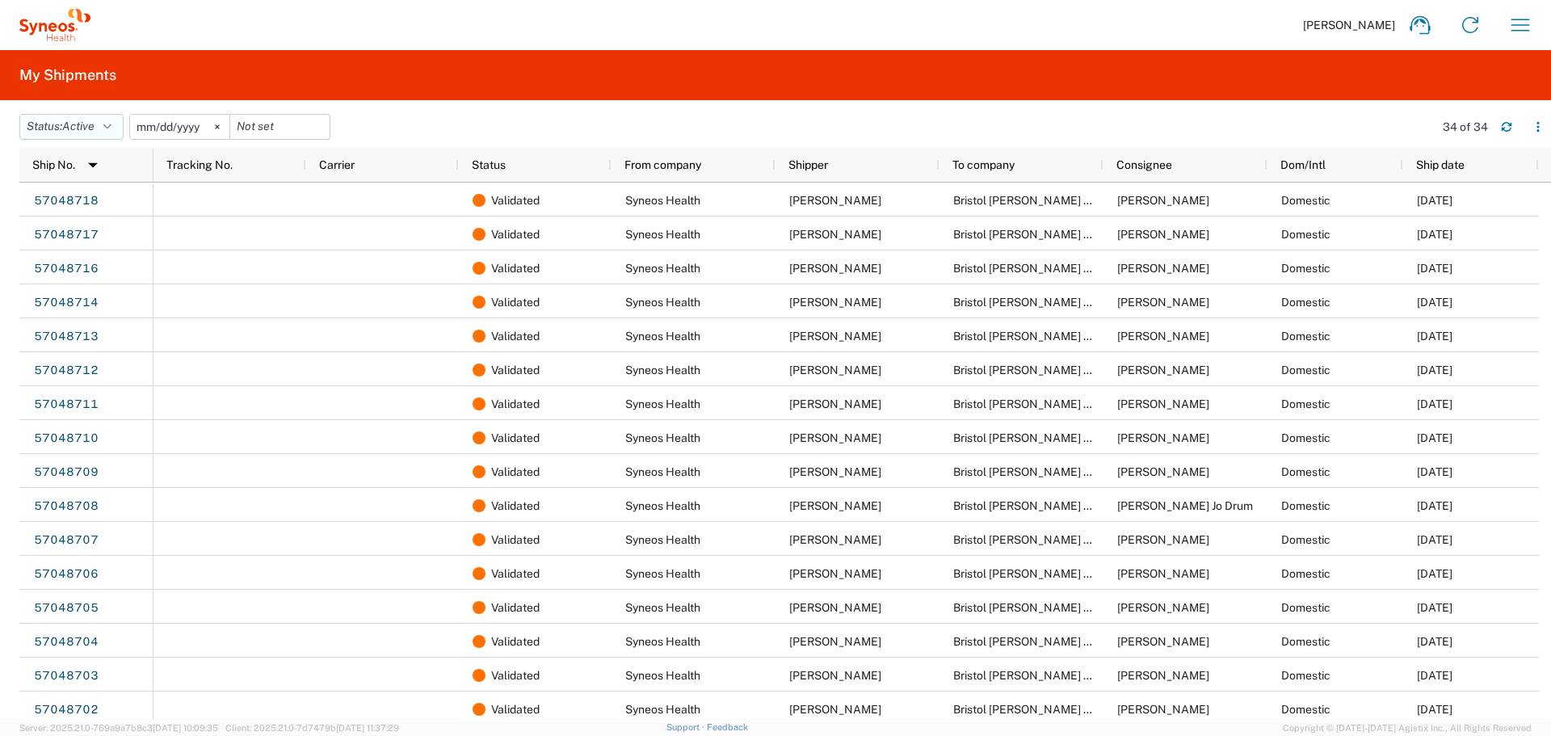
click at [80, 132] on span "Active" at bounding box center [78, 126] width 32 height 13
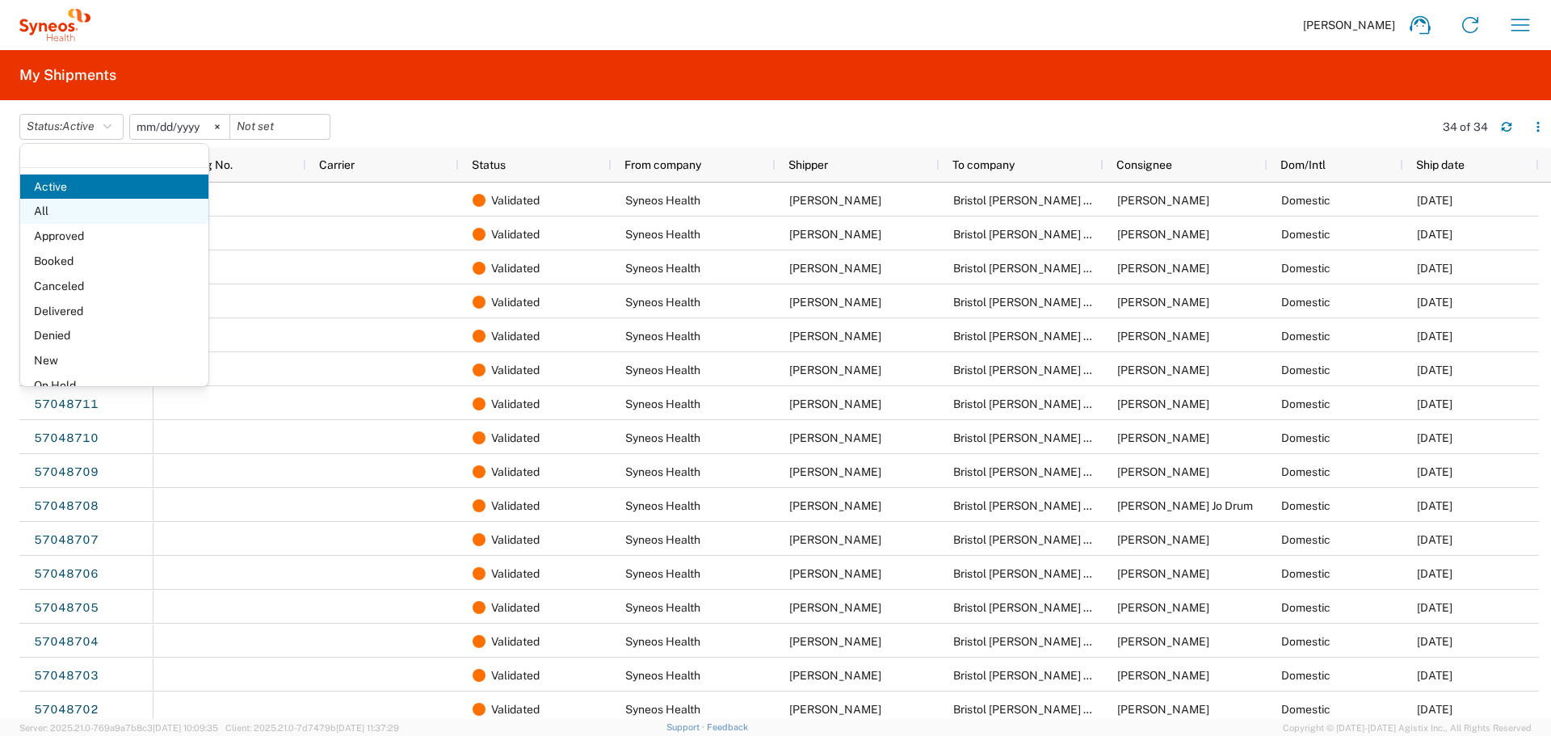
click at [77, 216] on span "All" at bounding box center [114, 211] width 188 height 25
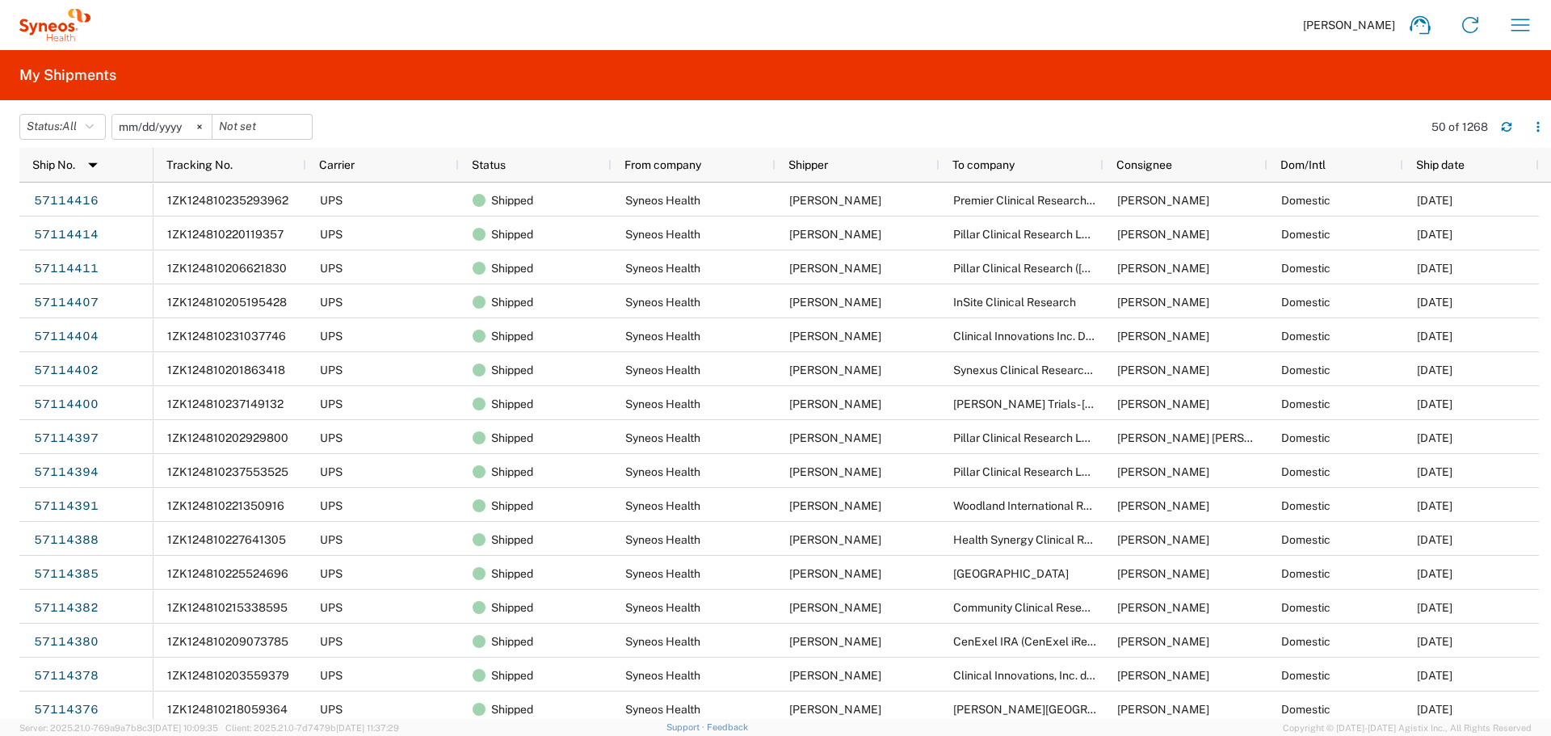
click at [1369, 28] on span "John Polandick" at bounding box center [1349, 25] width 92 height 15
click at [1510, 28] on icon "button" at bounding box center [1520, 25] width 26 height 26
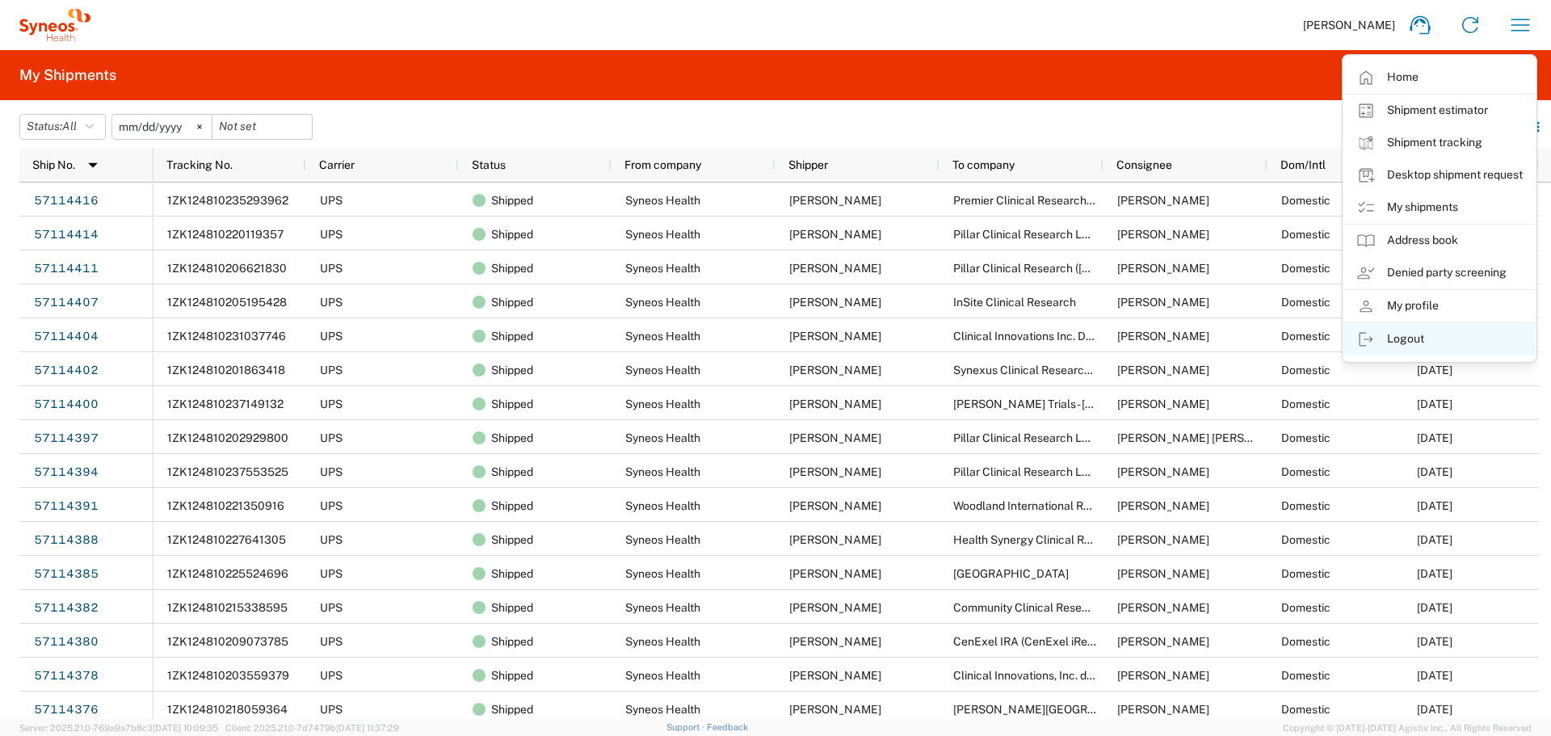
click at [1433, 348] on link "Logout" at bounding box center [1439, 339] width 192 height 32
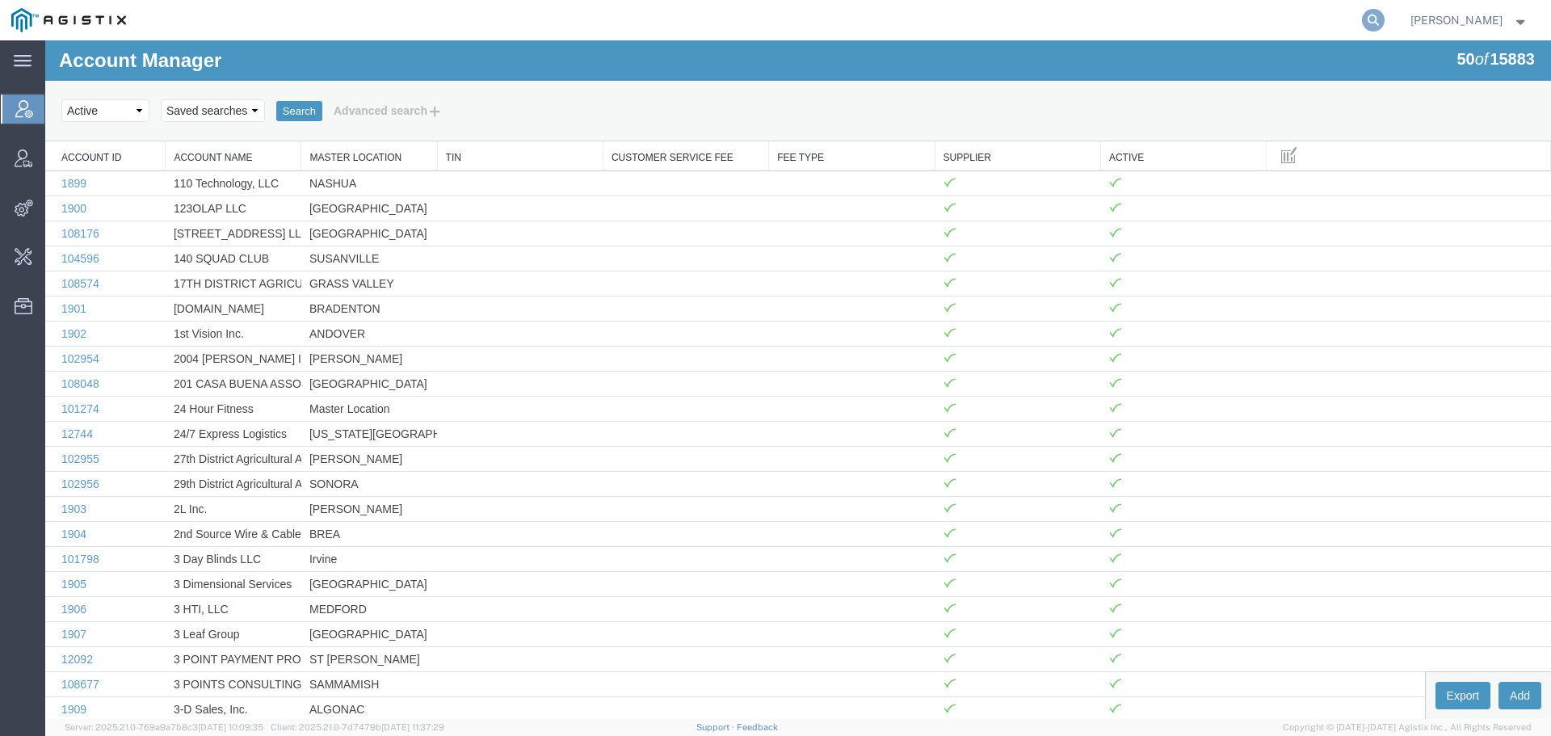
click at [1384, 27] on icon at bounding box center [1373, 20] width 23 height 23
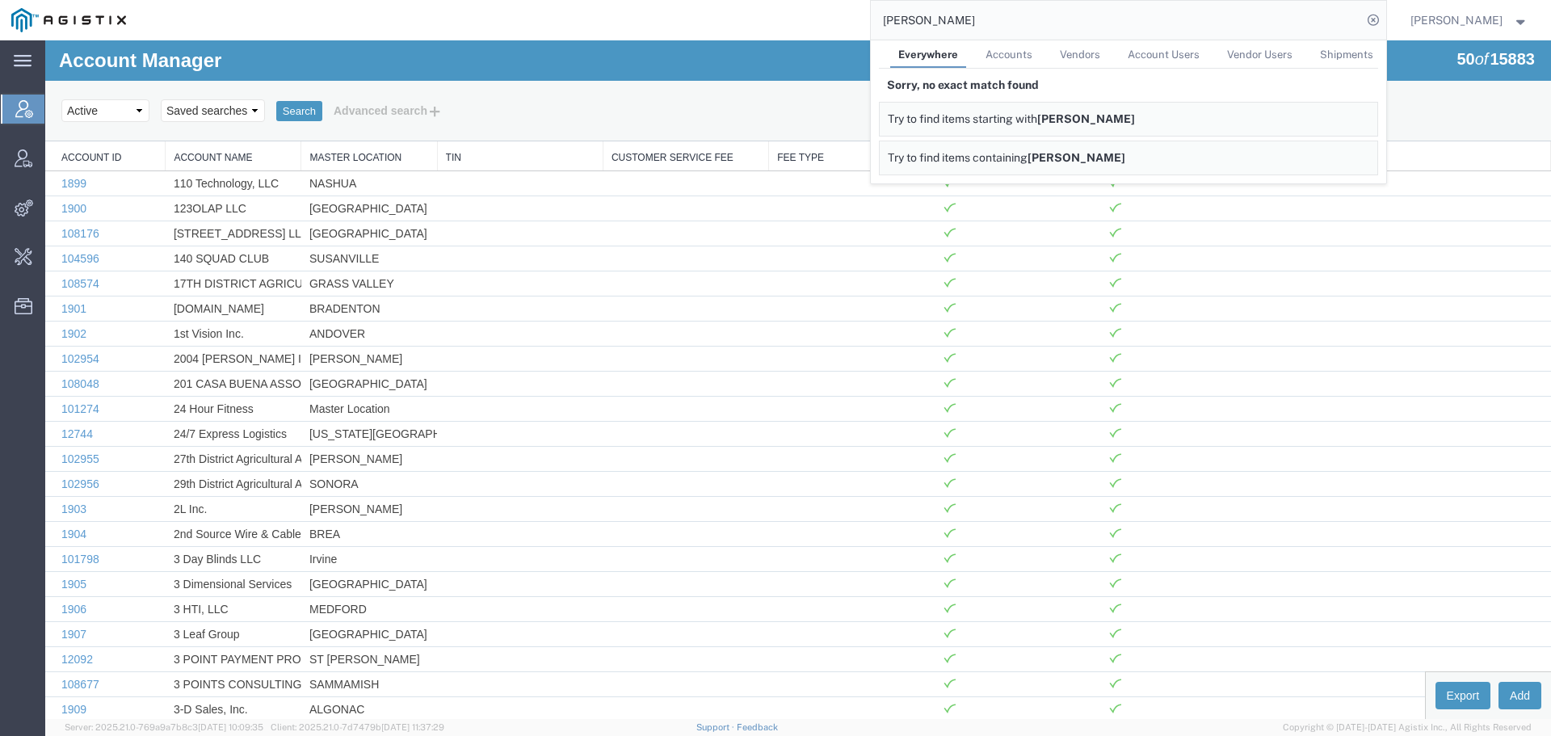
drag, startPoint x: 1001, startPoint y: 24, endPoint x: 728, endPoint y: 26, distance: 273.0
click at [743, 26] on div "gunther Everywhere Accounts Vendors Account Users Vendor Users Shipments Sorry,…" at bounding box center [761, 20] width 1249 height 40
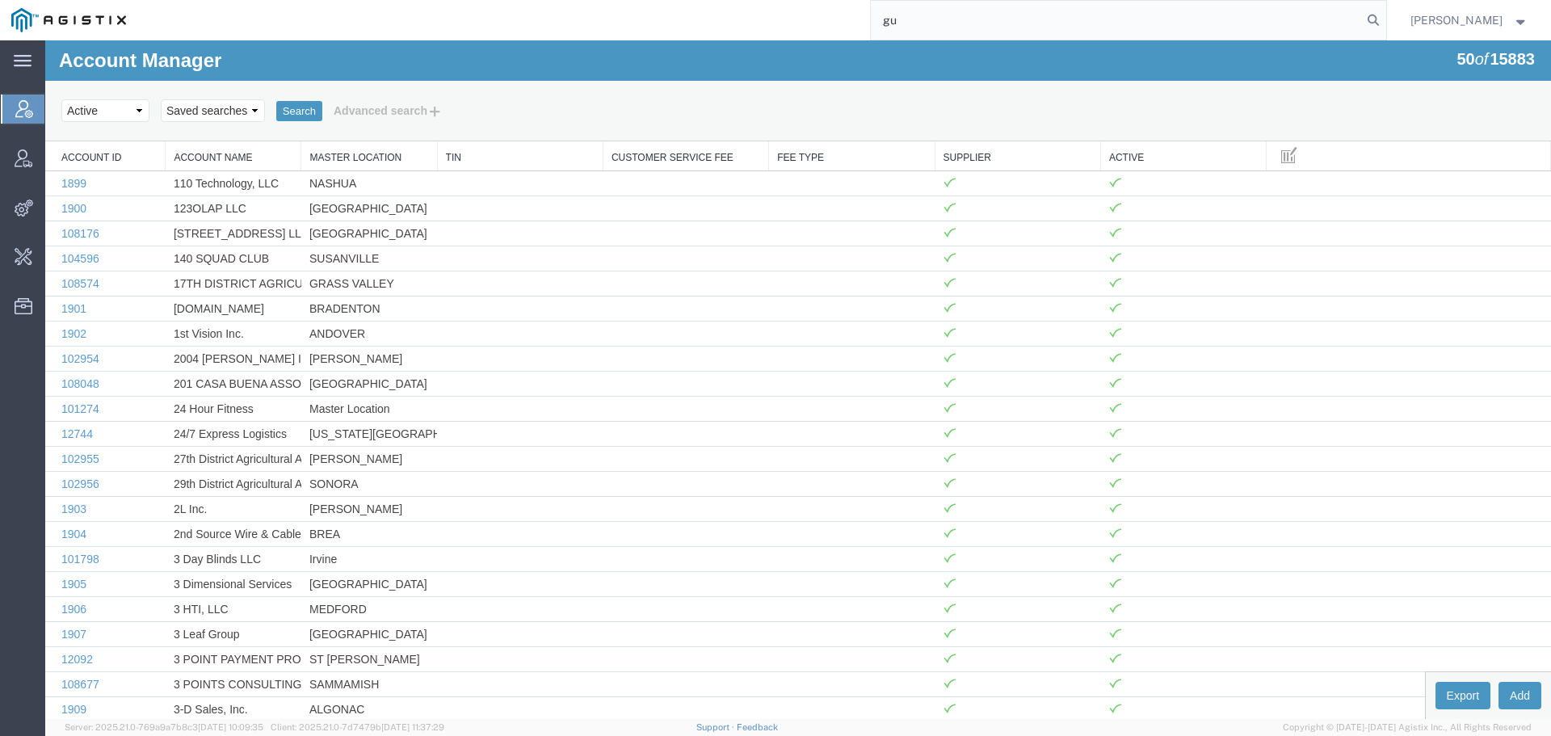
type input "g"
type input "jessie"
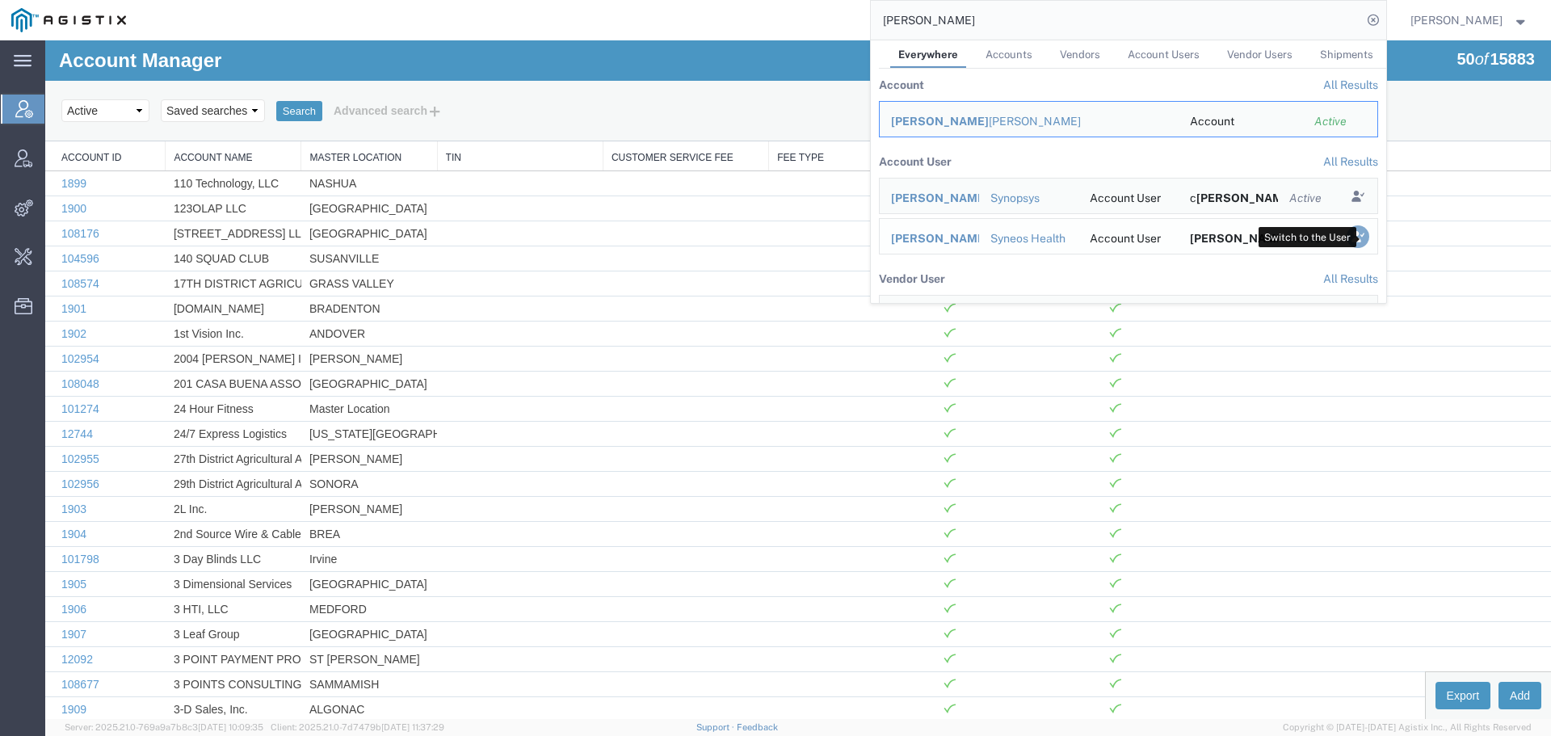
click at [1367, 239] on icon "Search Results" at bounding box center [1357, 236] width 23 height 23
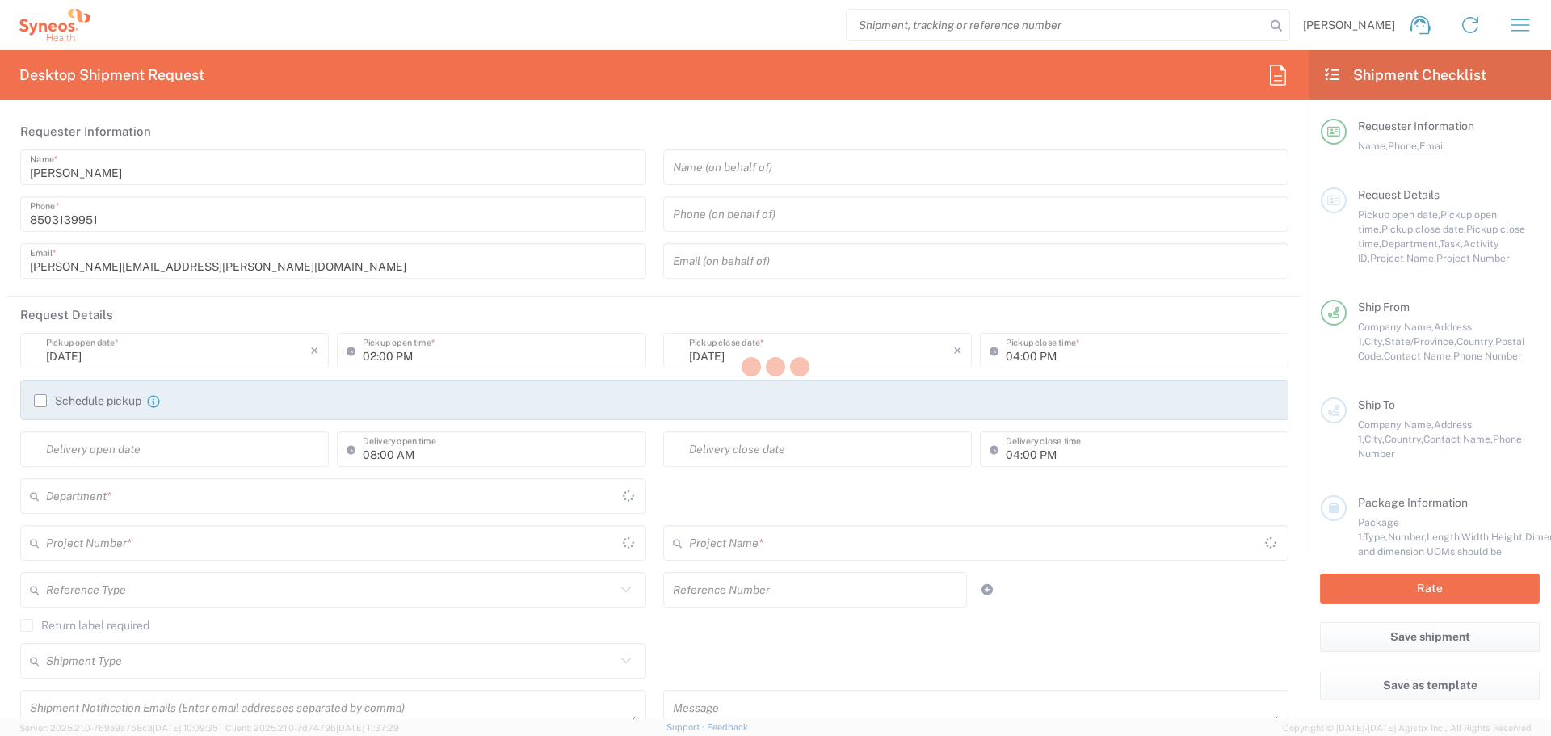
type input "[US_STATE]"
type input "[GEOGRAPHIC_DATA]"
type input "3216"
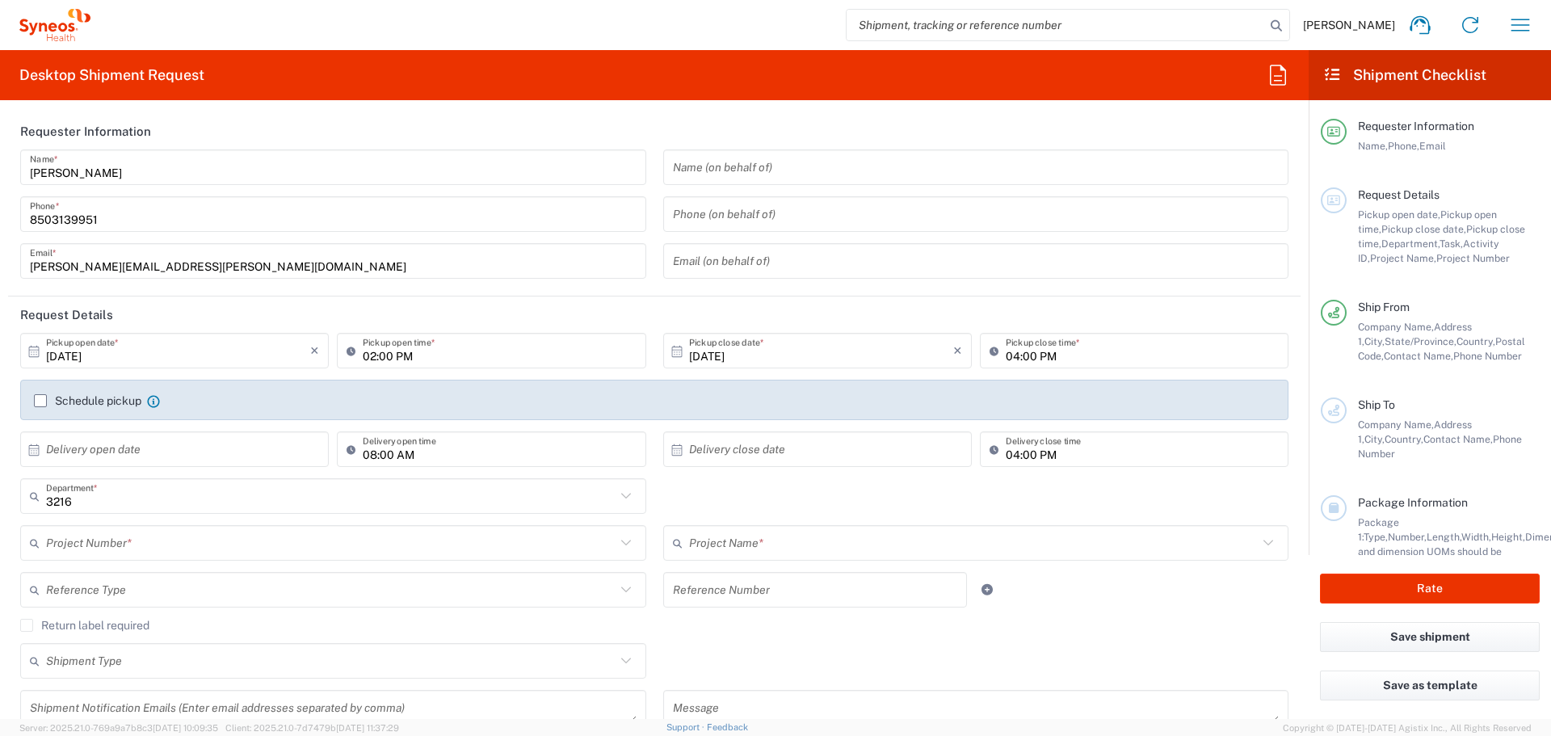
type input "[PERSON_NAME] Rsrch Grp ([GEOGRAPHIC_DATA]) In"
click at [1528, 30] on icon "button" at bounding box center [1520, 25] width 26 height 26
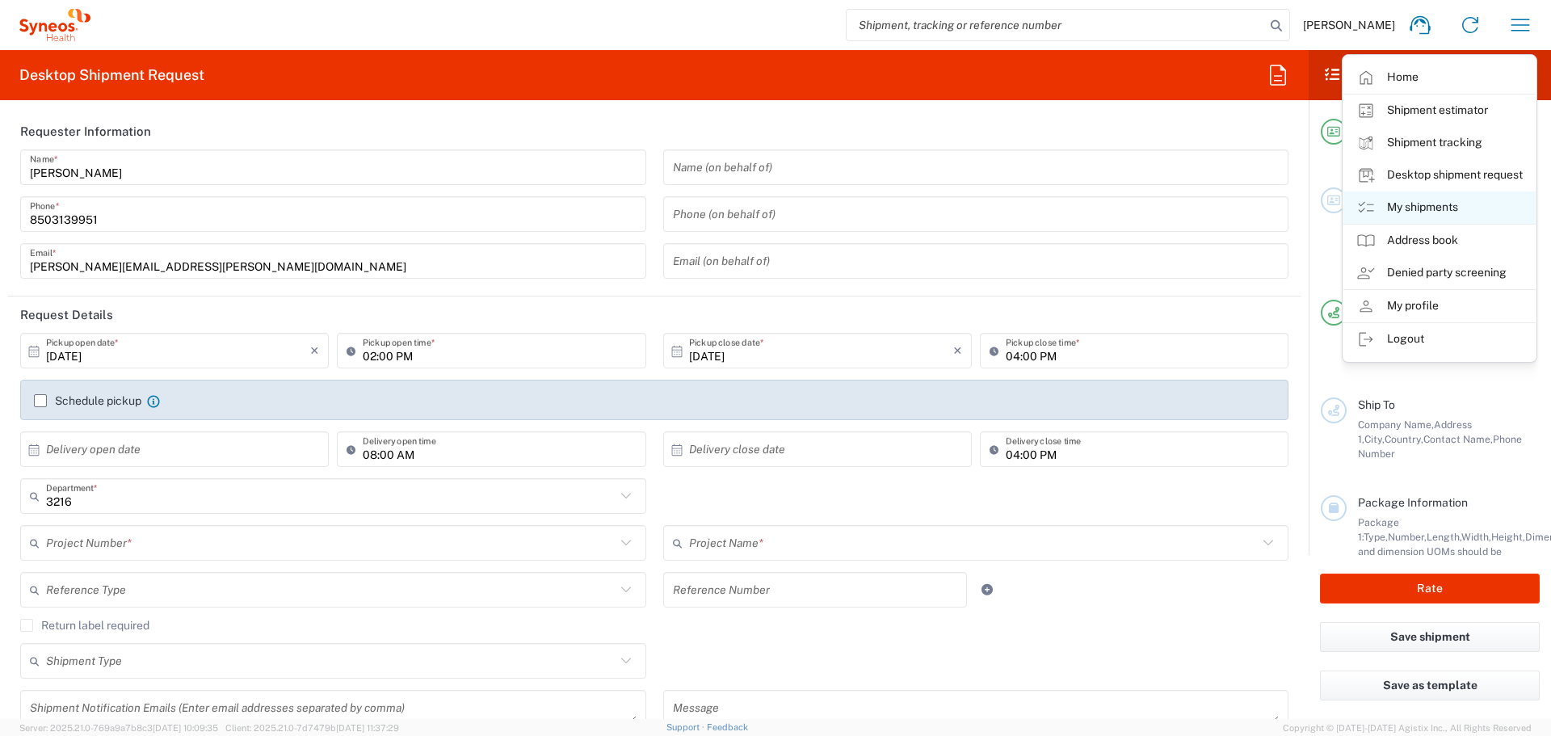
click at [1422, 212] on link "My shipments" at bounding box center [1439, 207] width 192 height 32
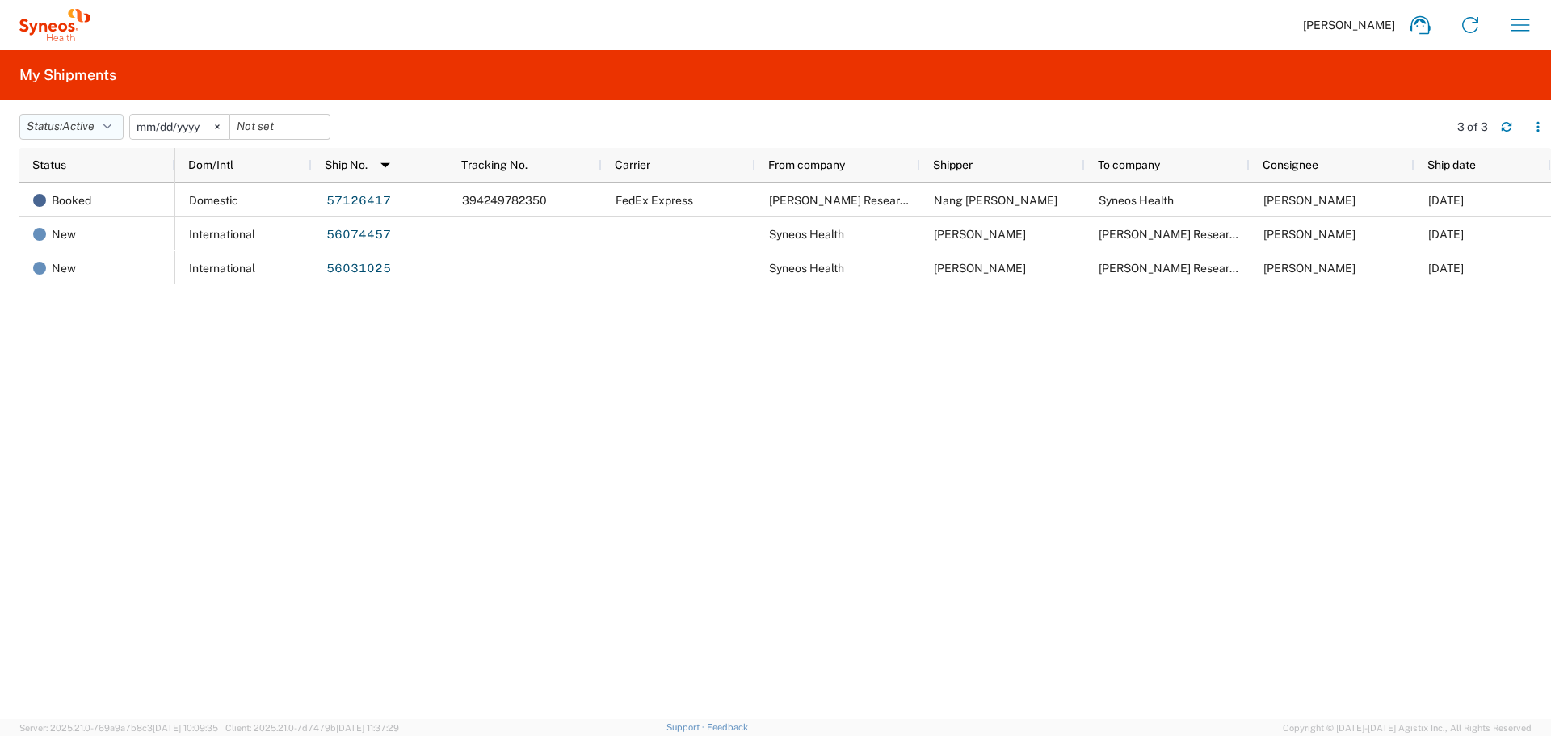
click at [65, 132] on button "Status: Active" at bounding box center [71, 127] width 104 height 26
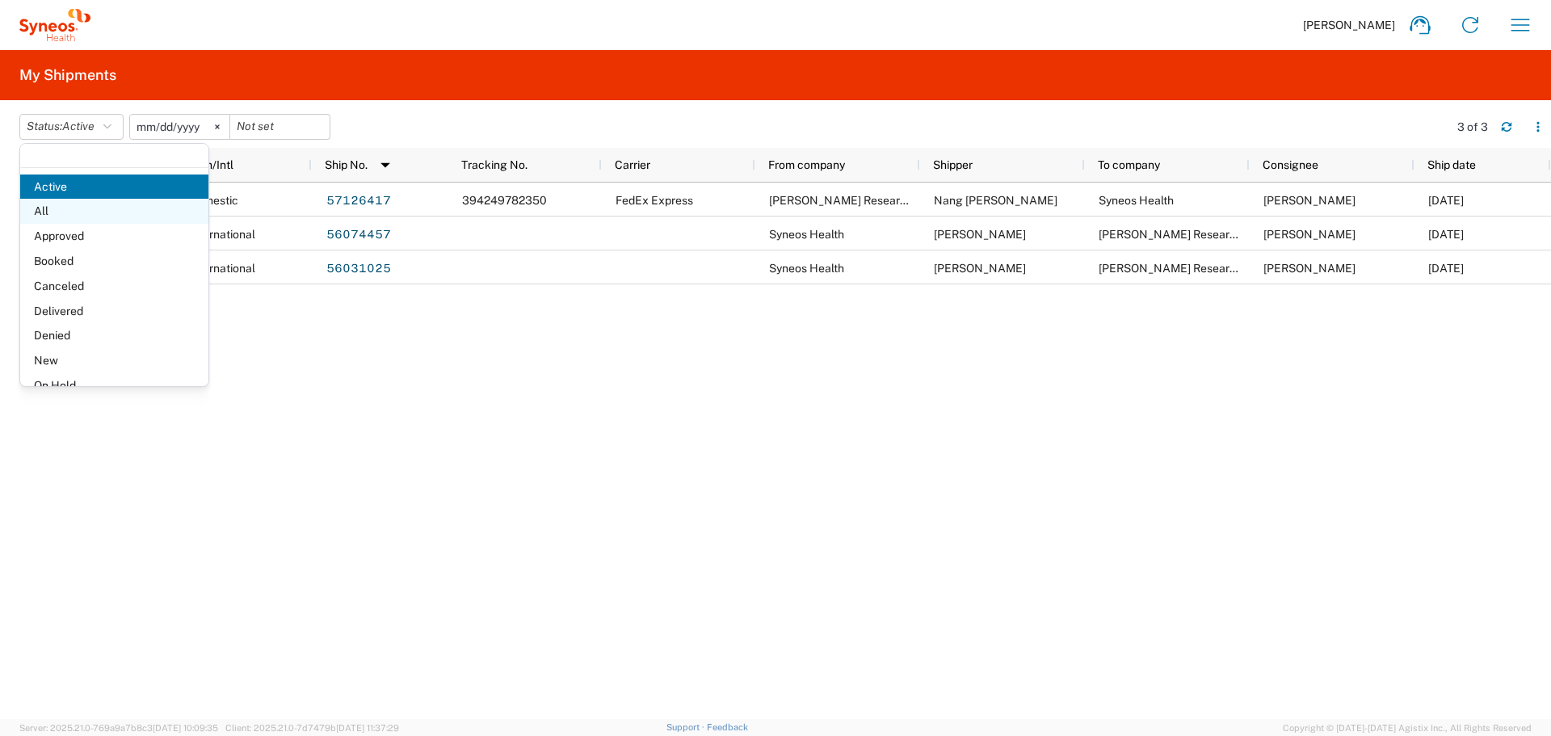
click at [80, 214] on span "All" at bounding box center [114, 211] width 188 height 25
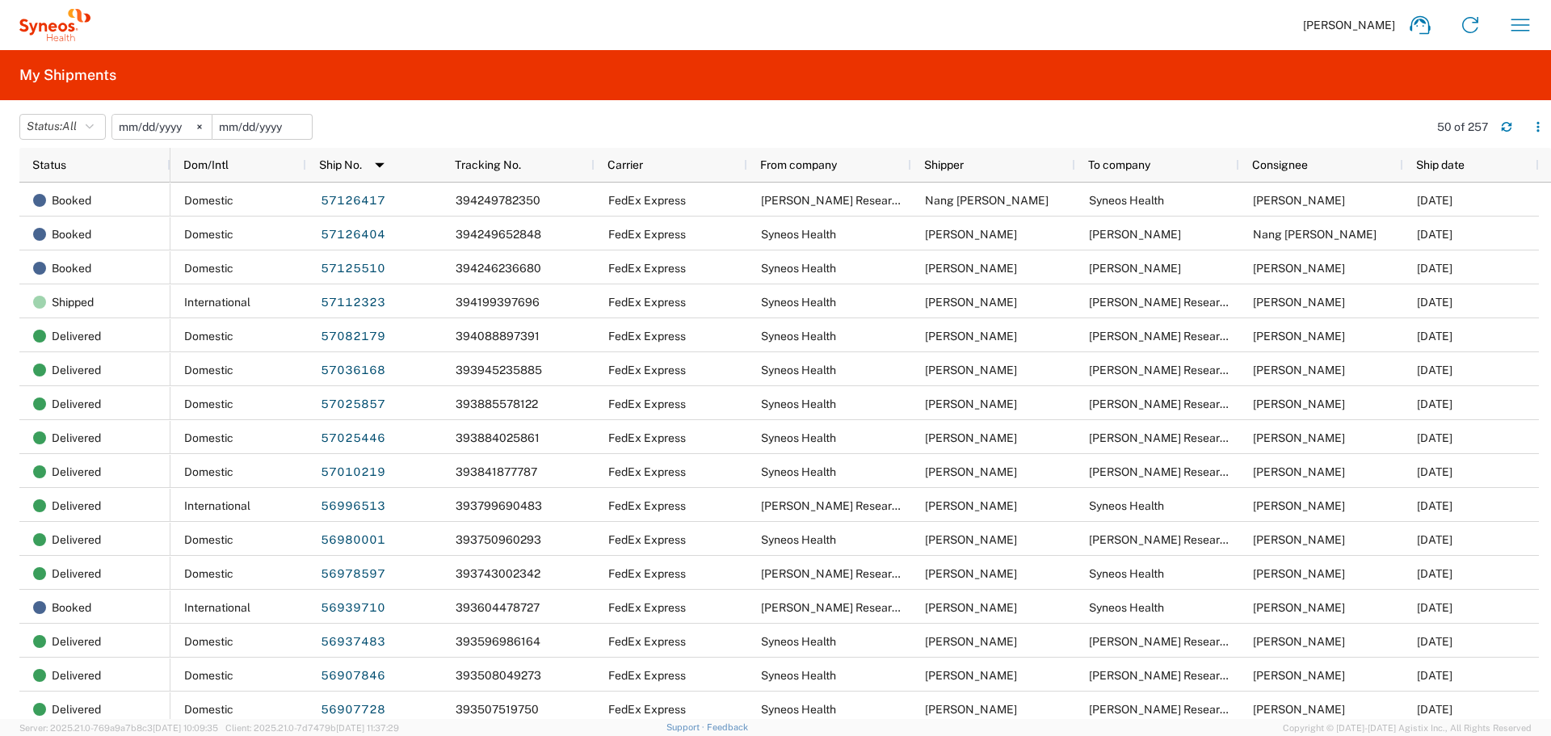
click at [238, 127] on input "date" at bounding box center [261, 127] width 99 height 24
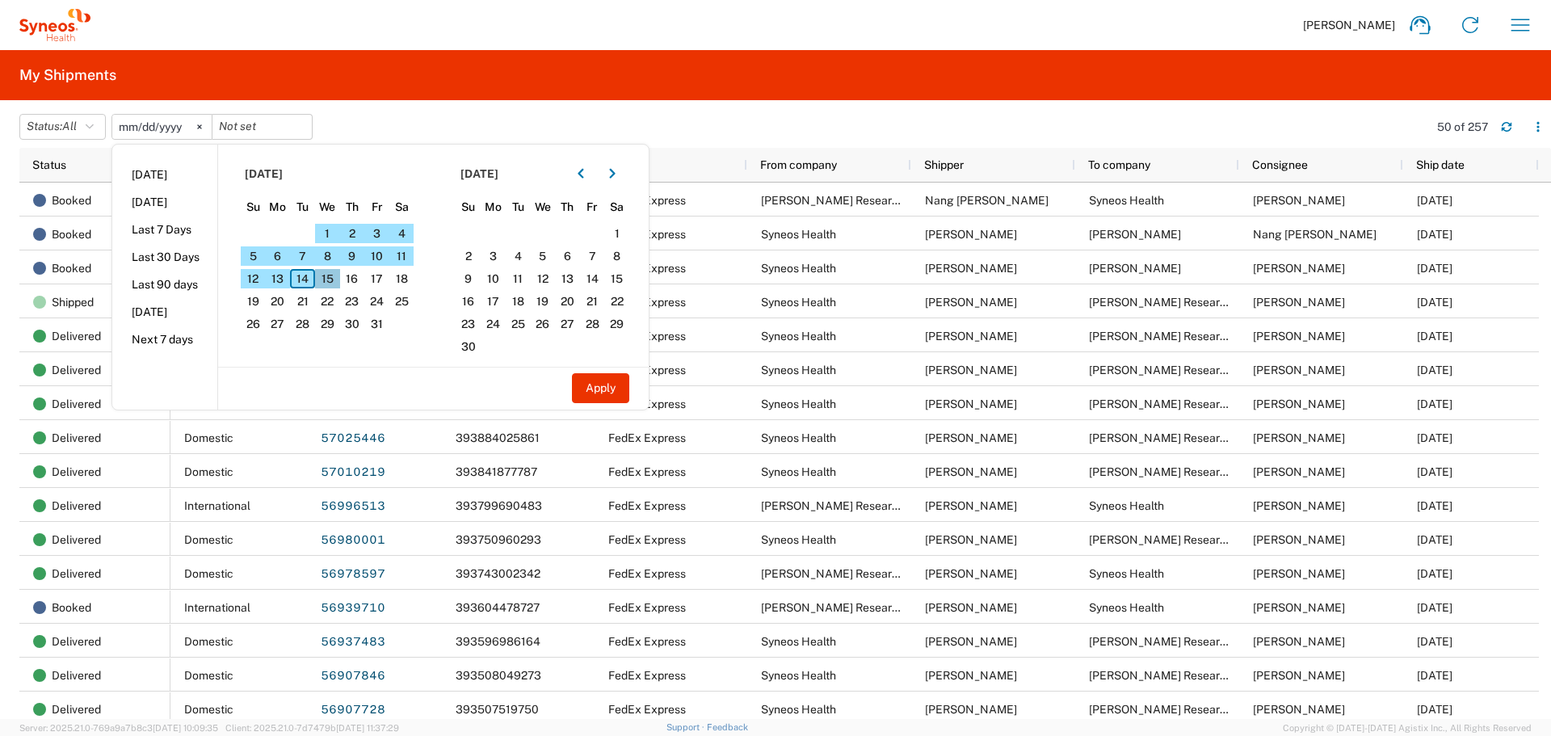
click at [325, 280] on span "15" at bounding box center [327, 278] width 25 height 19
click at [303, 275] on span "14" at bounding box center [302, 278] width 25 height 19
click at [590, 387] on button "Apply" at bounding box center [600, 388] width 57 height 30
type input "[DATE]"
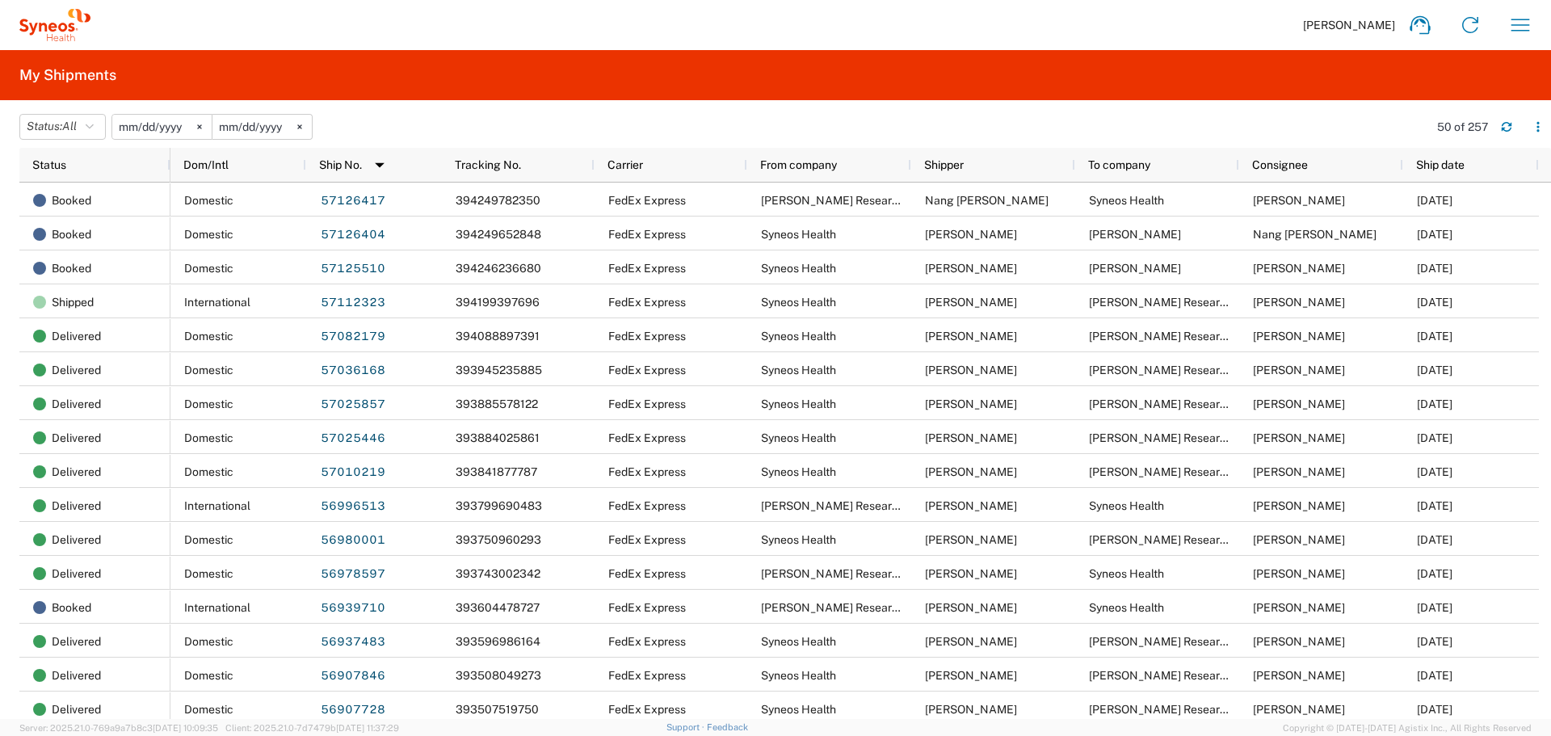
click at [536, 82] on agx-form-header "My Shipments" at bounding box center [775, 75] width 1551 height 50
